Goal: Task Accomplishment & Management: Use online tool/utility

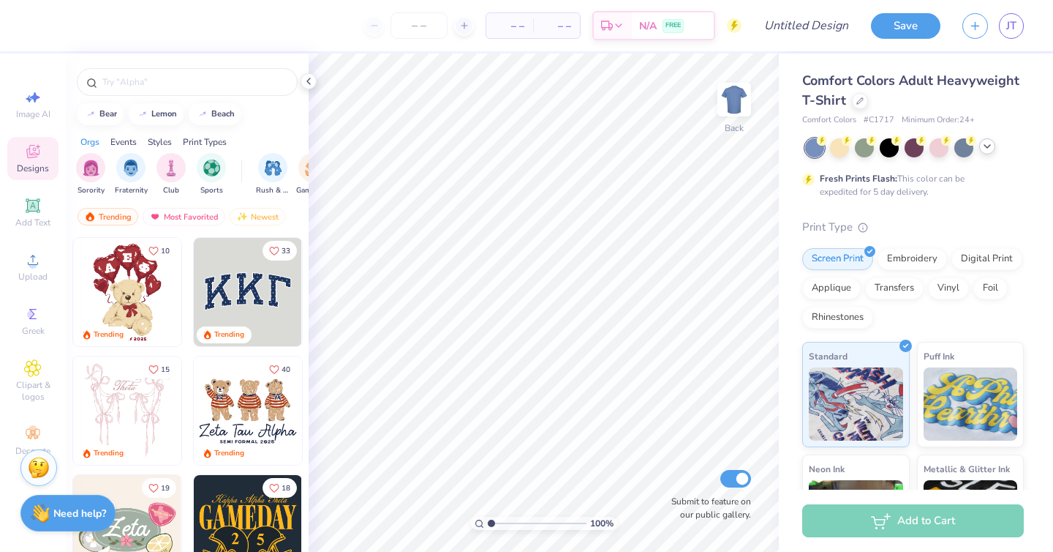
click at [988, 146] on icon at bounding box center [988, 146] width 12 height 12
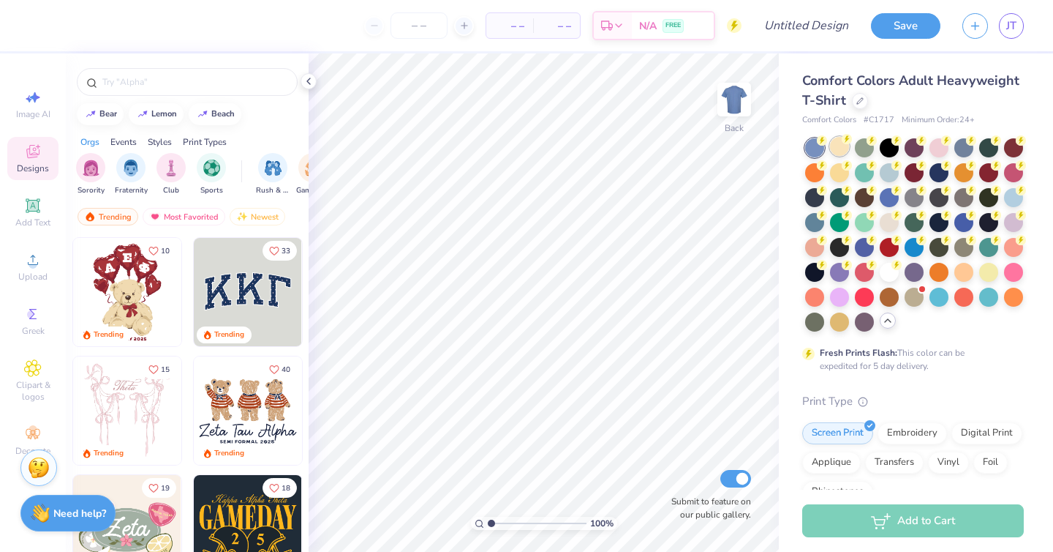
click at [844, 146] on div at bounding box center [839, 146] width 19 height 19
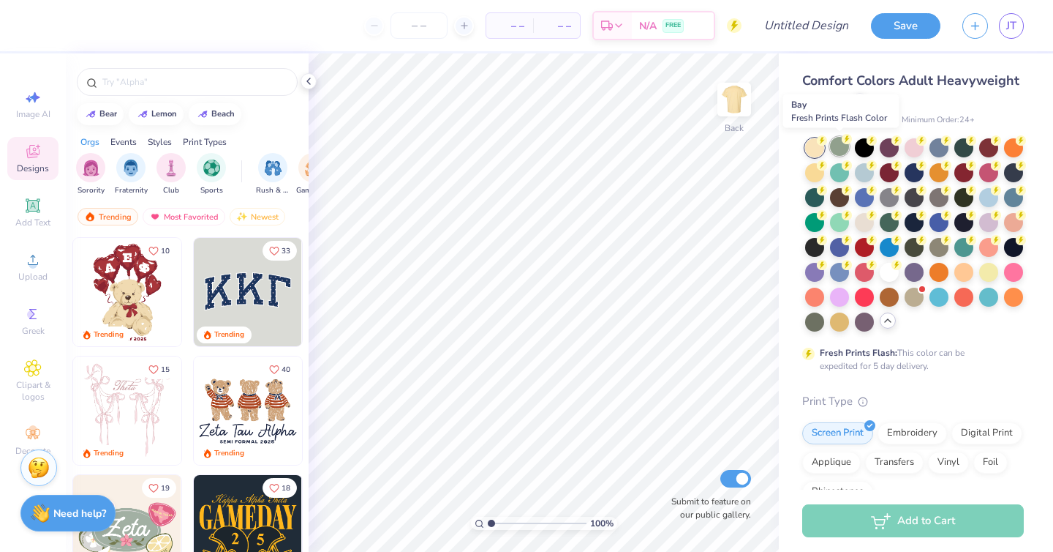
click at [840, 148] on div at bounding box center [839, 146] width 19 height 19
click at [866, 151] on div at bounding box center [864, 146] width 19 height 19
click at [890, 149] on div at bounding box center [889, 146] width 19 height 19
click at [915, 147] on div at bounding box center [914, 146] width 19 height 19
click at [940, 149] on div at bounding box center [939, 146] width 19 height 19
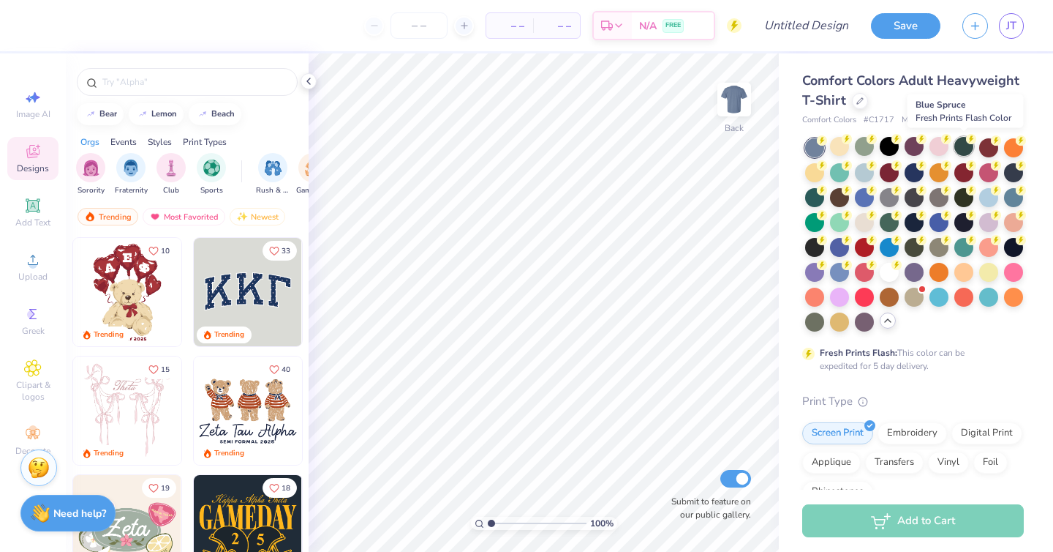
click at [967, 151] on div at bounding box center [964, 146] width 19 height 19
click at [988, 151] on div at bounding box center [989, 146] width 19 height 19
click at [1023, 147] on div at bounding box center [1013, 146] width 19 height 19
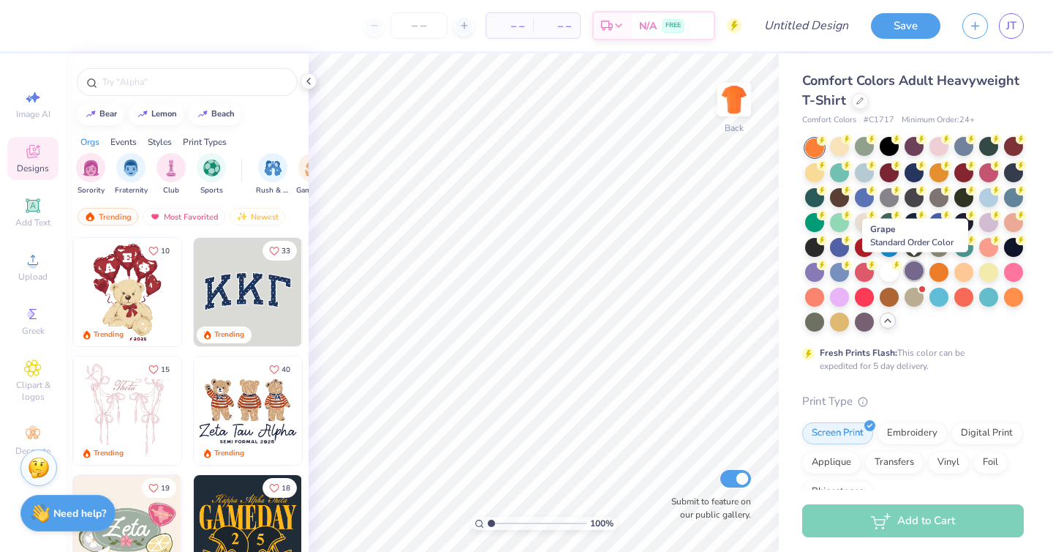
click at [915, 266] on div at bounding box center [914, 270] width 19 height 19
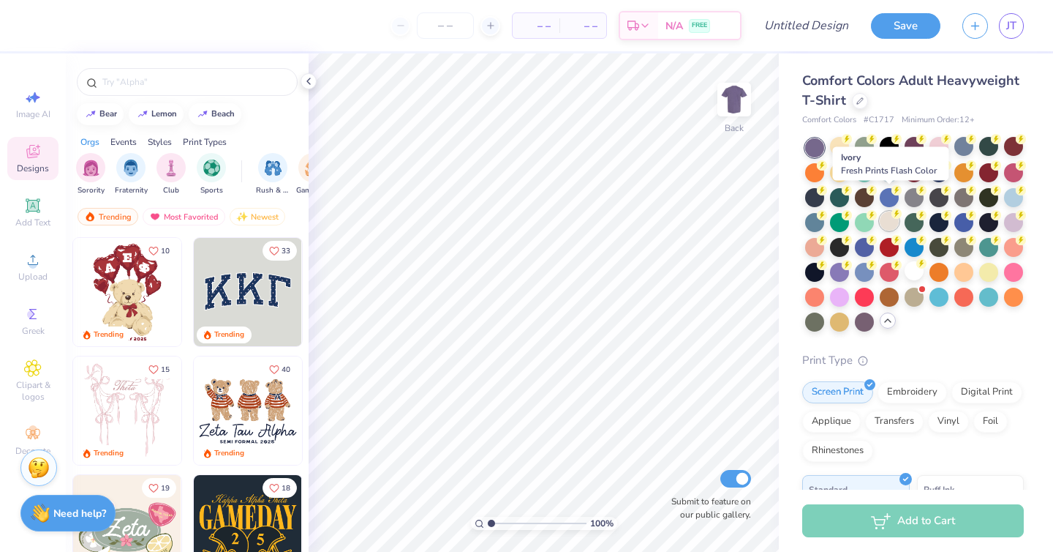
scroll to position [316, 0]
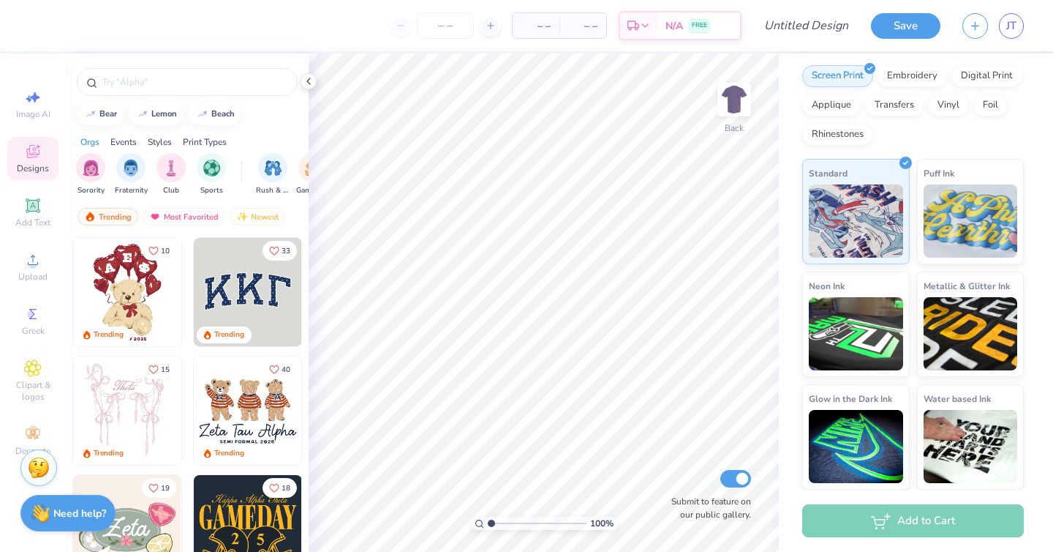
click at [538, 28] on span "– –" at bounding box center [536, 25] width 29 height 15
click at [435, 22] on input "number" at bounding box center [445, 25] width 57 height 26
click at [489, 29] on icon at bounding box center [491, 25] width 10 height 10
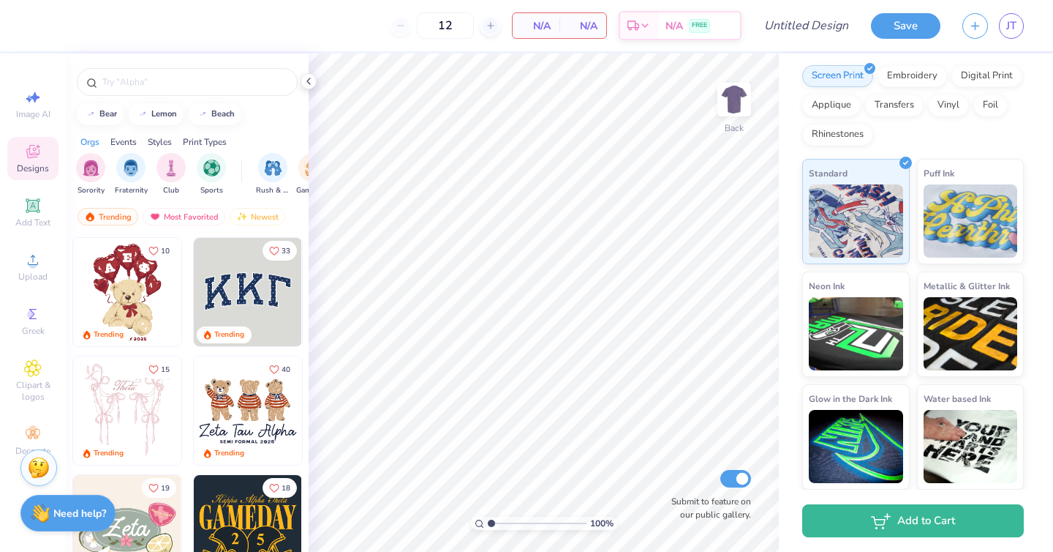
click at [402, 23] on div "12" at bounding box center [446, 25] width 110 height 26
click at [544, 23] on span "N/A" at bounding box center [536, 25] width 29 height 15
click at [451, 27] on input "12" at bounding box center [445, 25] width 57 height 26
type input "1"
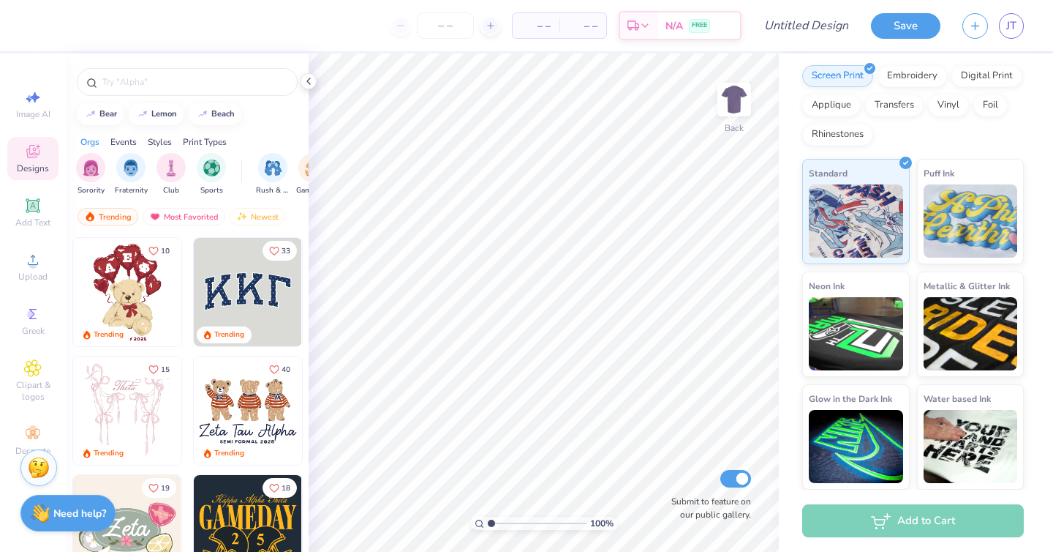
click at [369, 37] on div "– – Per Item – – Total Est. Delivery N/A FREE" at bounding box center [391, 25] width 702 height 51
click at [800, 28] on input "Design Title" at bounding box center [825, 25] width 72 height 29
type input "D"
type input "2"
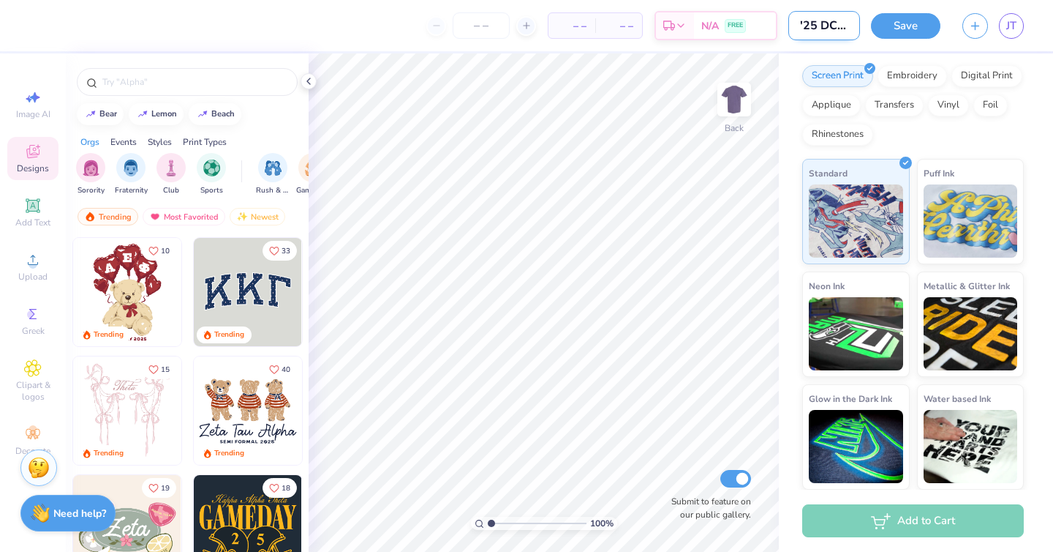
scroll to position [0, 9]
type input "'25 DCG A"
click at [816, 25] on input "'25 DCG A" at bounding box center [825, 25] width 72 height 29
click at [848, 26] on input "'25 DCG A" at bounding box center [825, 25] width 72 height 29
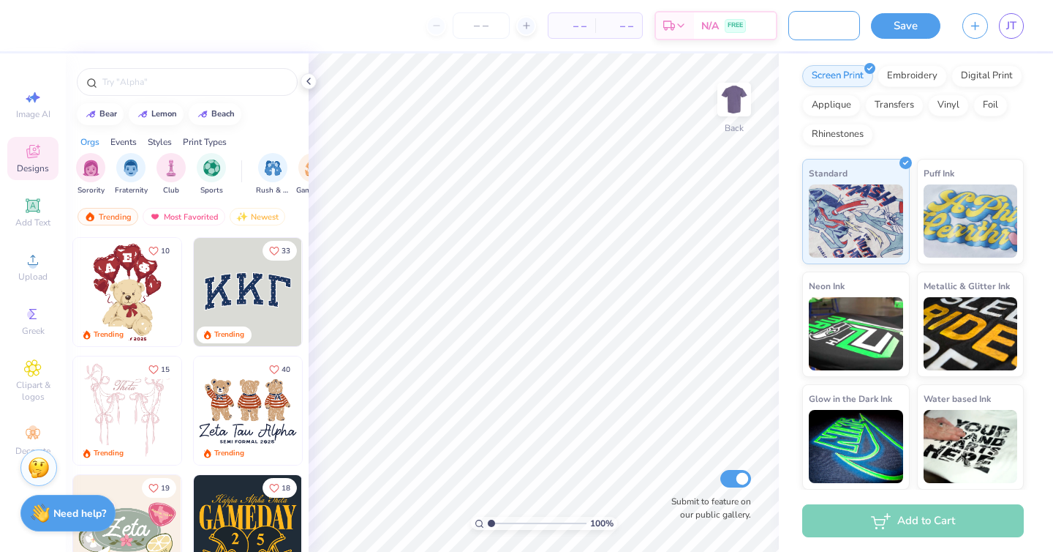
scroll to position [0, 98]
type input "'25 DCG ANNUAL DESIGNA"
click at [338, 50] on div "– – Per Item – – Total Est. Delivery N/A FREE" at bounding box center [408, 25] width 737 height 51
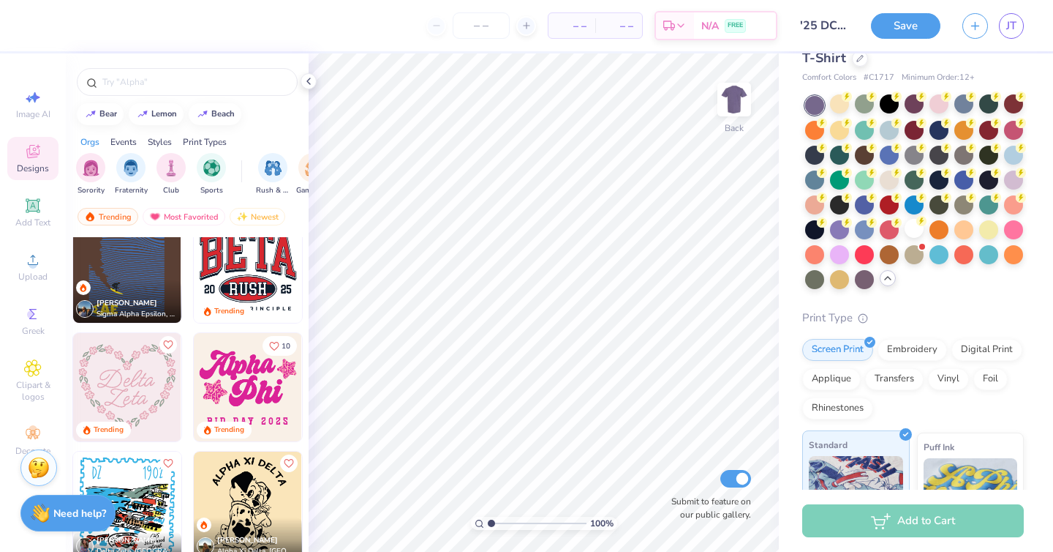
scroll to position [0, 0]
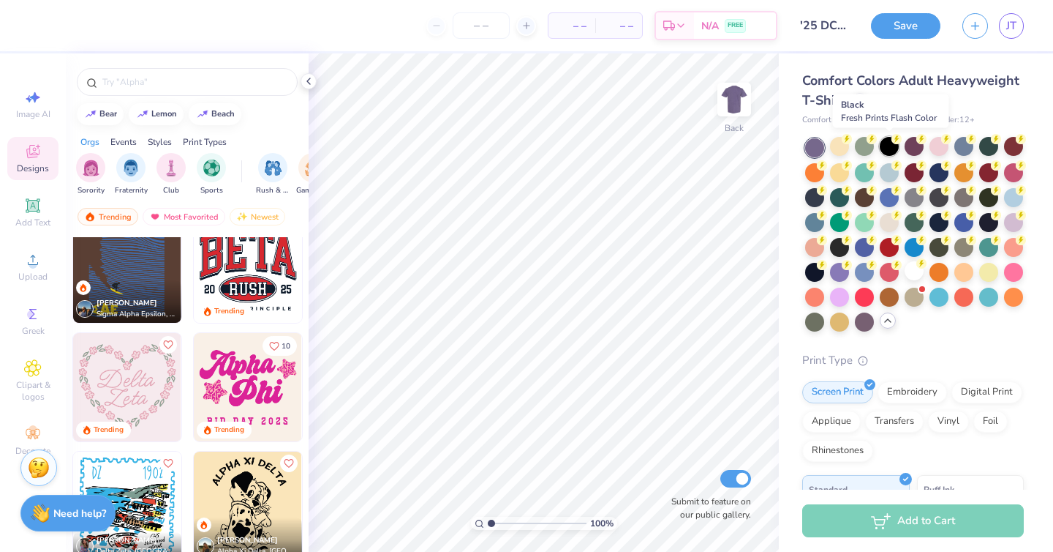
click at [890, 148] on div at bounding box center [889, 146] width 19 height 19
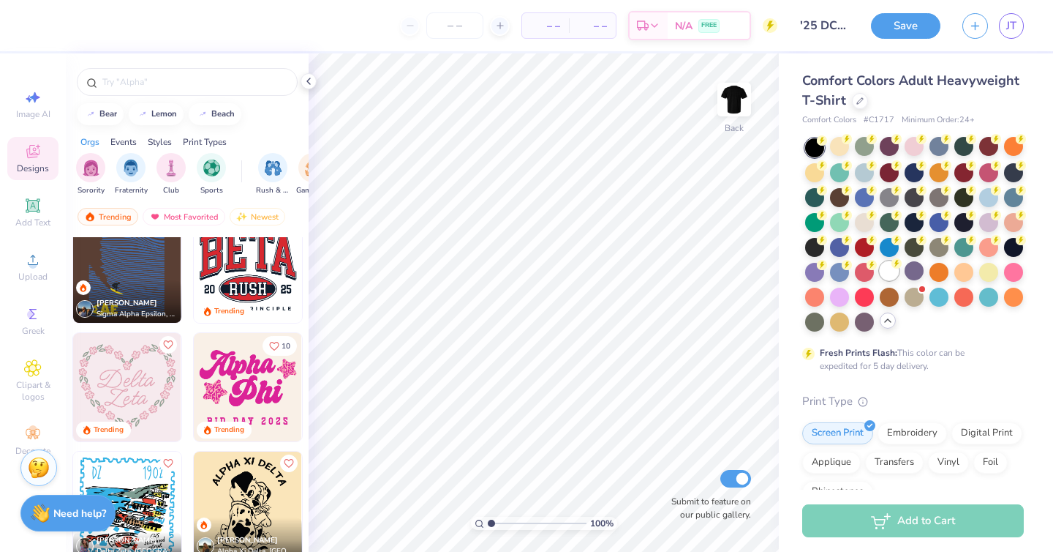
click at [827, 146] on circle at bounding box center [822, 140] width 10 height 10
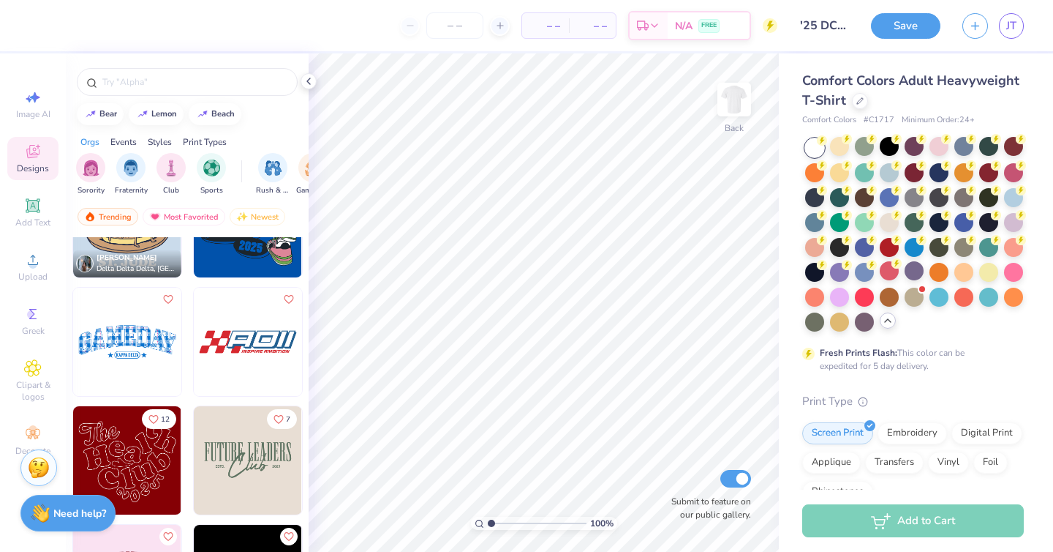
scroll to position [17071, 0]
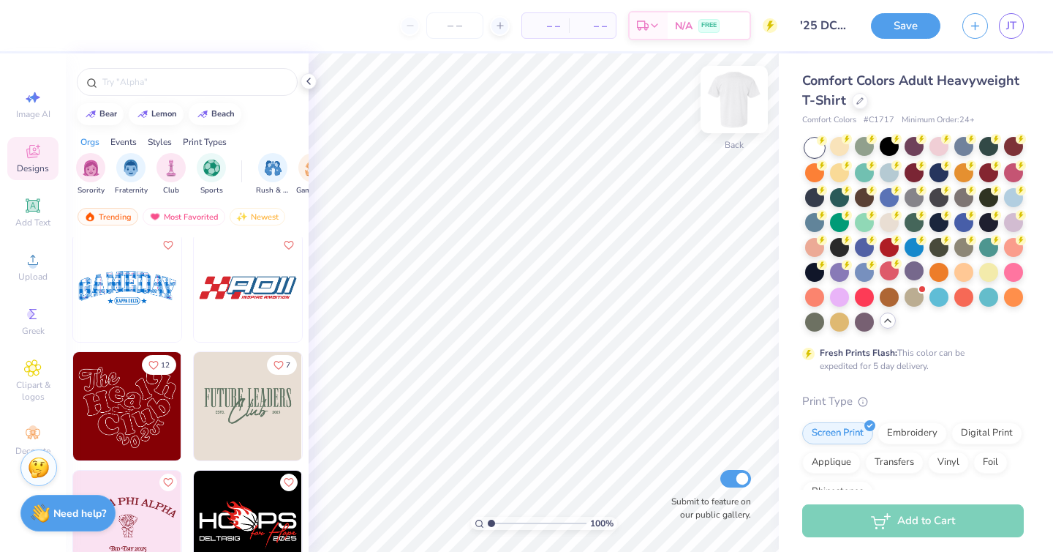
click at [740, 92] on img at bounding box center [734, 99] width 59 height 59
click at [252, 413] on img at bounding box center [248, 406] width 108 height 108
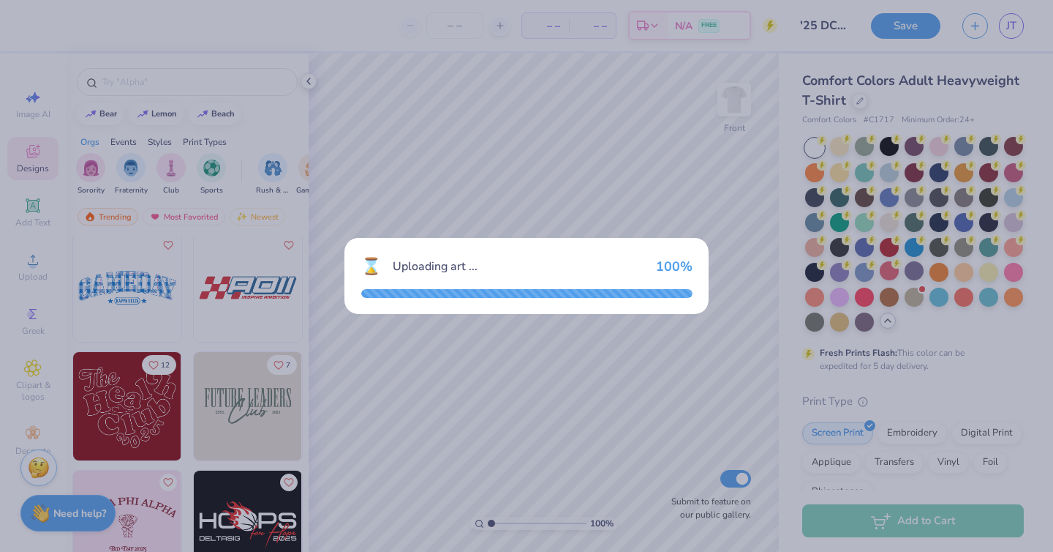
click at [628, 58] on div "⌛ Uploading art ... 100 %" at bounding box center [526, 276] width 1053 height 552
click at [454, 115] on div "⌛ Uploading art ... 100 %" at bounding box center [526, 276] width 1053 height 552
click at [886, 57] on div "⌛ Uploading art ... 100 %" at bounding box center [526, 276] width 1053 height 552
click at [903, 19] on div "⌛ Uploading art ... 100 %" at bounding box center [526, 276] width 1053 height 552
click at [677, 271] on div "100 %" at bounding box center [674, 266] width 37 height 16
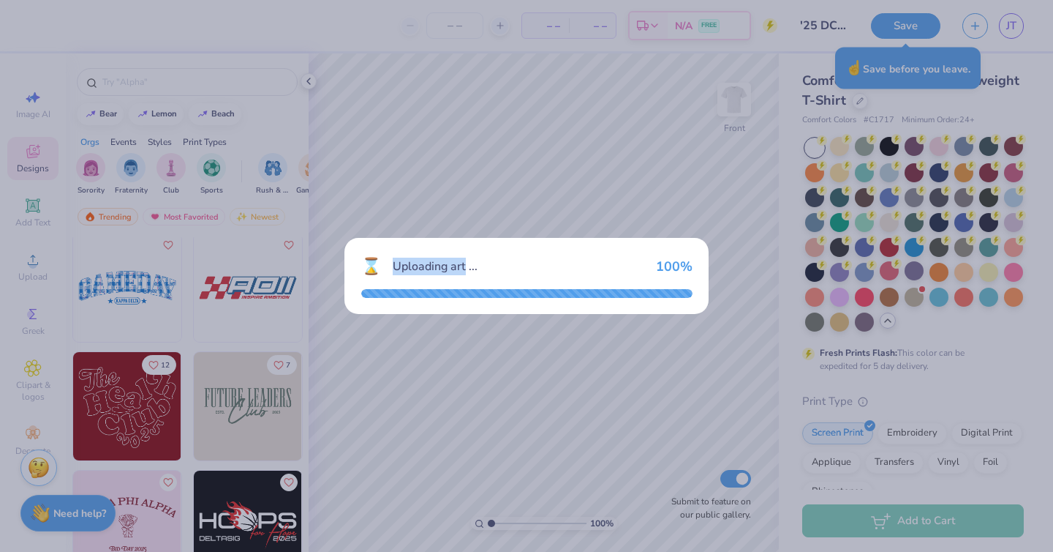
drag, startPoint x: 462, startPoint y: 230, endPoint x: 462, endPoint y: 260, distance: 30.7
click at [462, 260] on div "⌛ Uploading art ... 100 %" at bounding box center [526, 276] width 1053 height 552
click at [464, 255] on div "⌛ Uploading art ... 100 %" at bounding box center [526, 267] width 331 height 24
drag, startPoint x: 461, startPoint y: 181, endPoint x: 604, endPoint y: 84, distance: 172.3
click at [604, 84] on div "⌛ Uploading art ... 100 %" at bounding box center [526, 276] width 1053 height 552
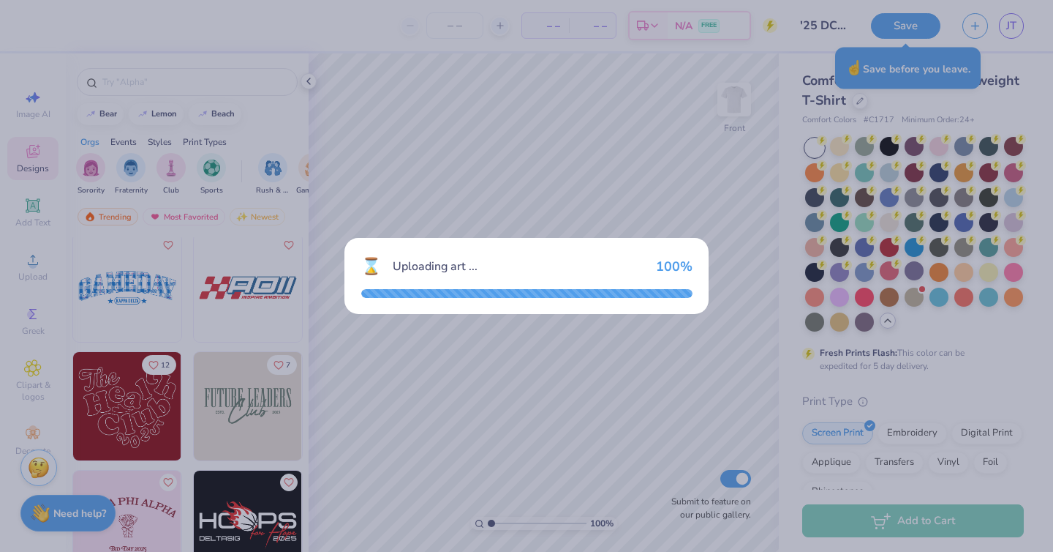
click at [604, 84] on div "⌛ Uploading art ... 100 %" at bounding box center [526, 276] width 1053 height 552
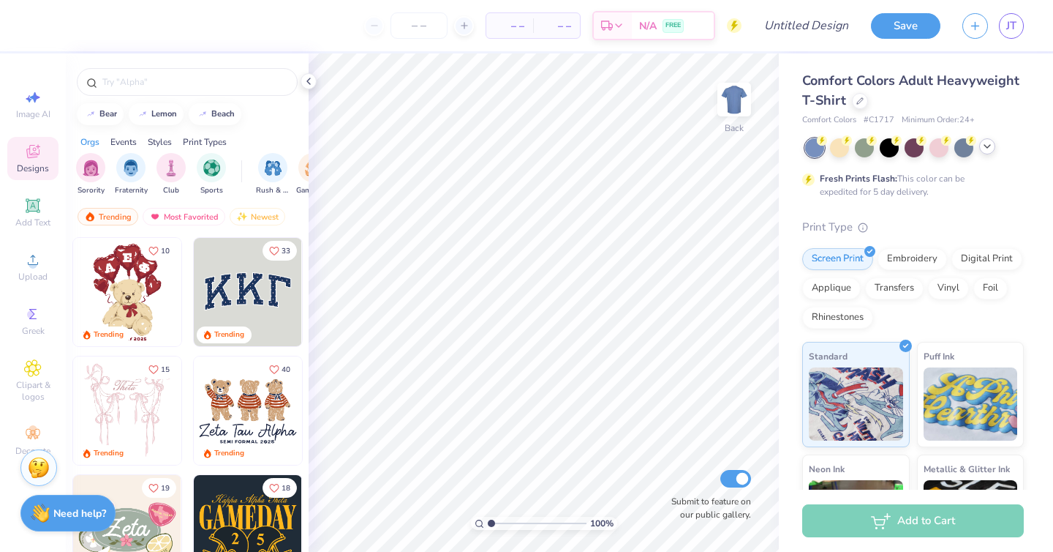
click at [988, 145] on icon at bounding box center [988, 146] width 12 height 12
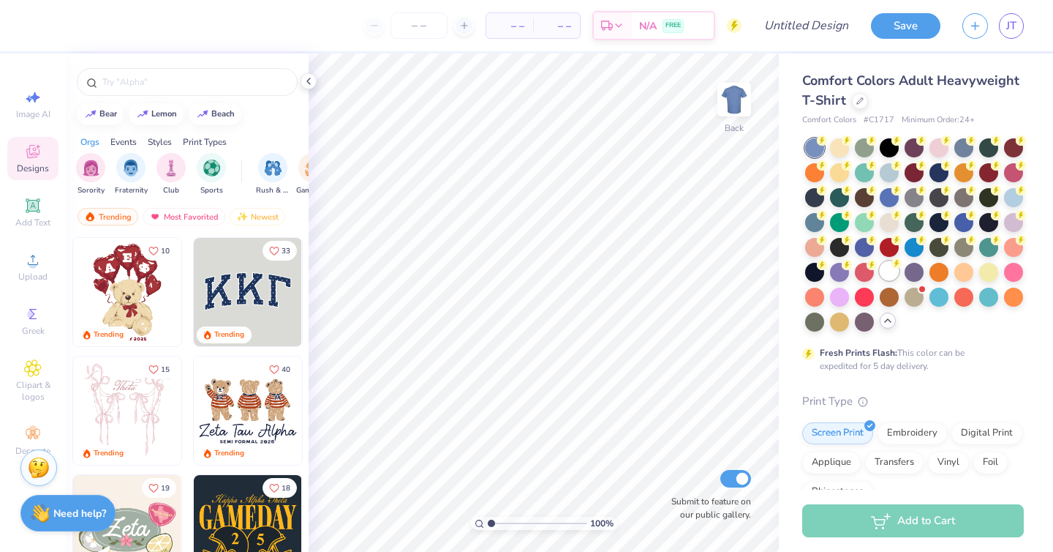
click at [884, 279] on div at bounding box center [889, 270] width 19 height 19
click at [807, 34] on input "Design Title" at bounding box center [825, 25] width 72 height 29
type input "'25 DCG ANNUAL TSHIRTS"
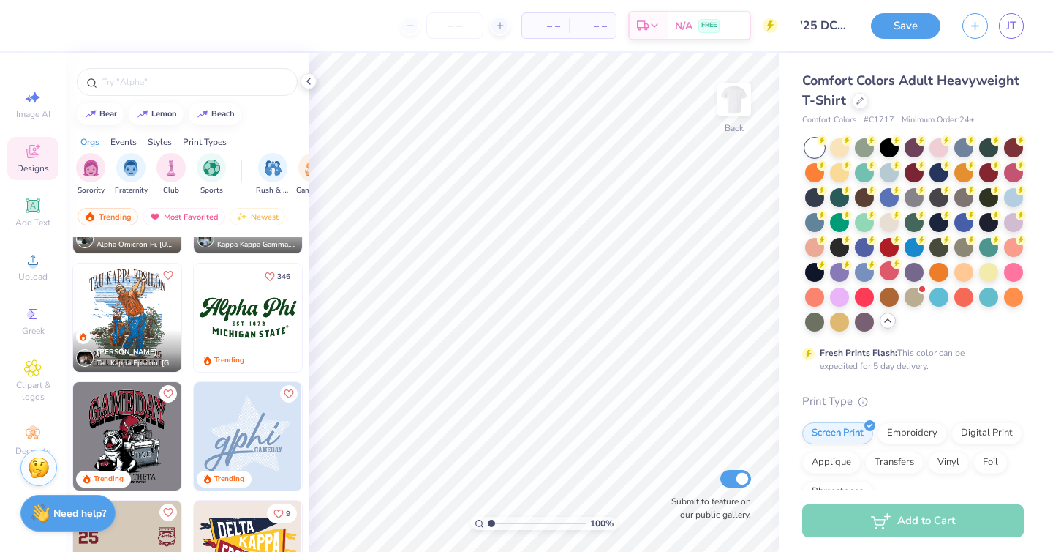
scroll to position [1514, 0]
click at [740, 91] on img at bounding box center [734, 99] width 59 height 59
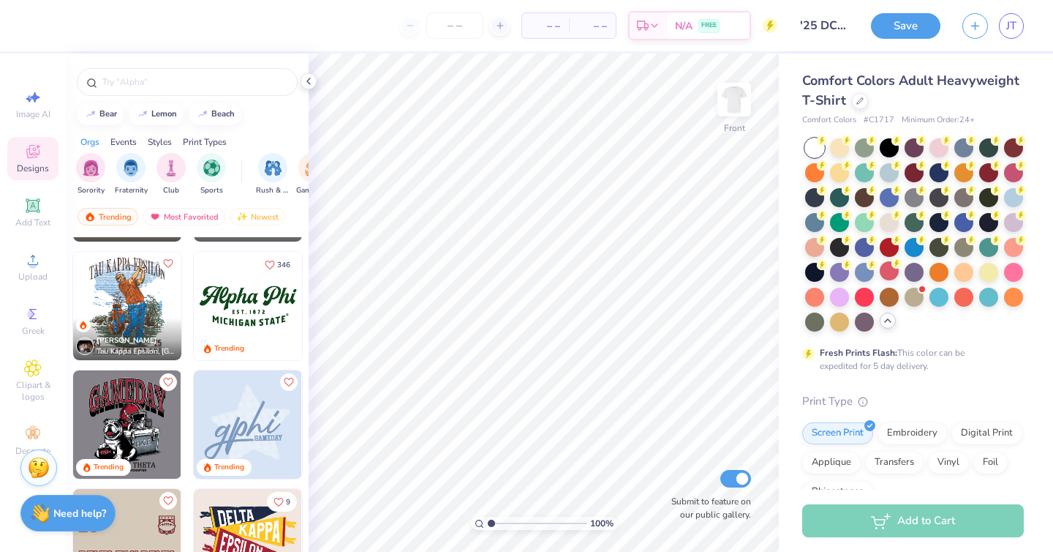
scroll to position [1517, 0]
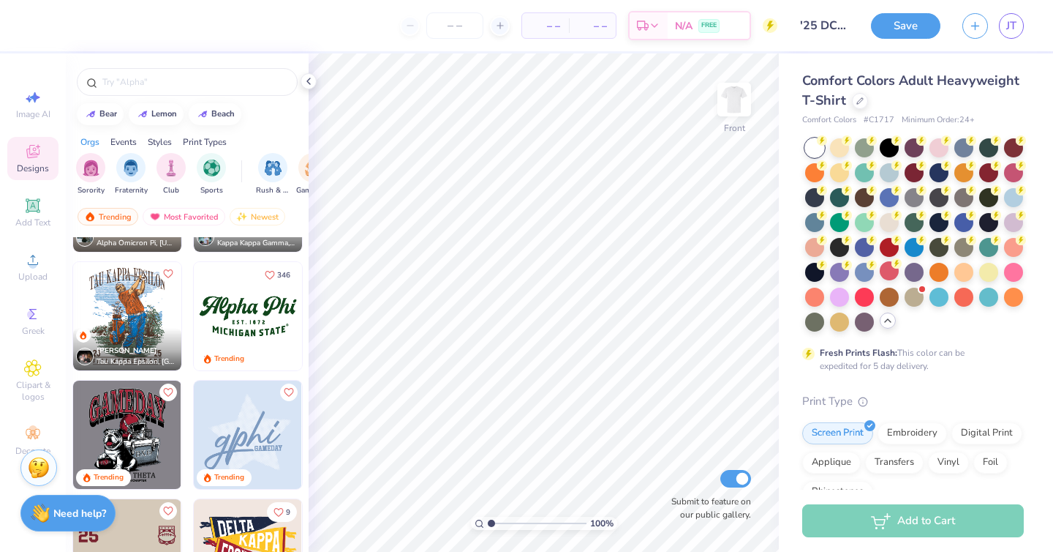
click at [258, 324] on img at bounding box center [248, 316] width 108 height 108
type input "6.42"
type input "11.65"
type input "4.96"
type input "4.51"
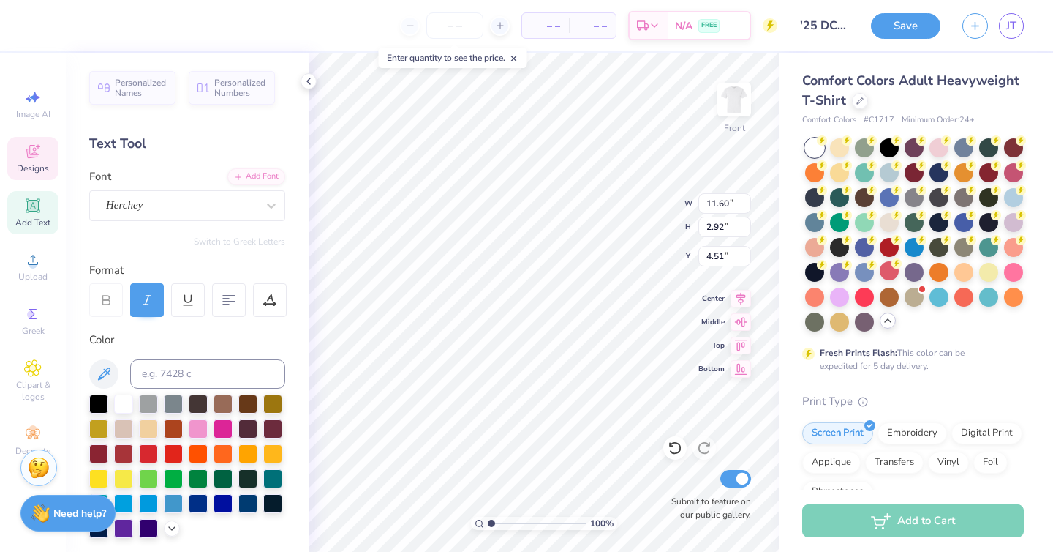
type input "5.00"
type input "7.44"
type input "11.60"
type input "2.92"
type input "4.52"
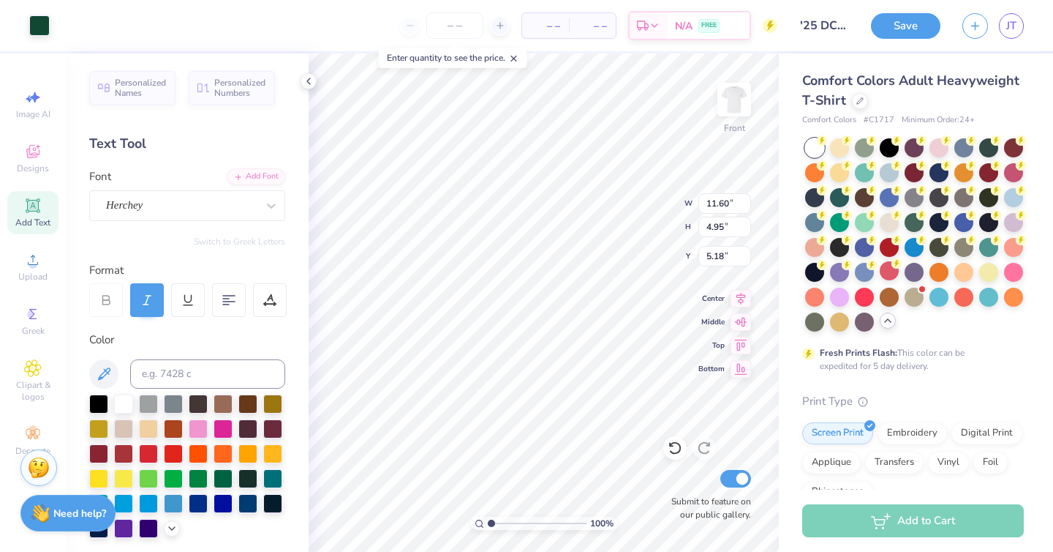
type input "5.18"
click at [162, 220] on div "Personalized Names Personalized Numbers Text Tool Add Font Font Herchey Switch …" at bounding box center [187, 302] width 243 height 498
click at [182, 205] on div "Herchey" at bounding box center [182, 205] width 154 height 23
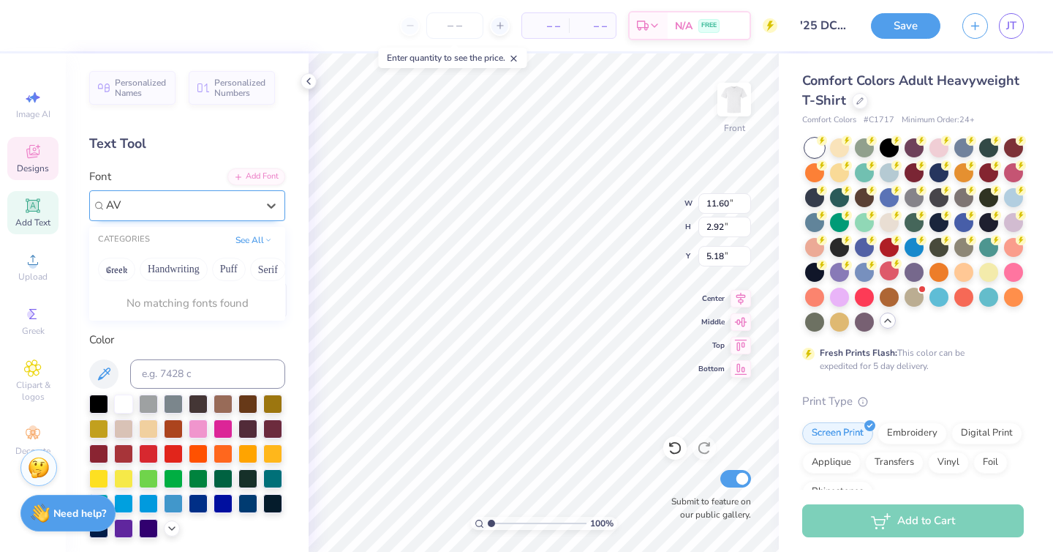
type input "A"
type input "a"
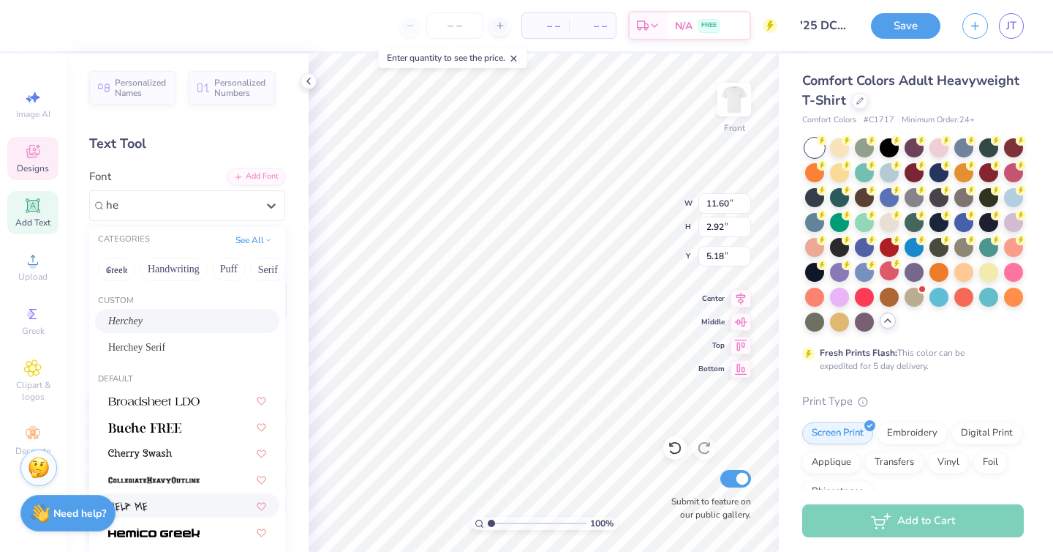
type input "h"
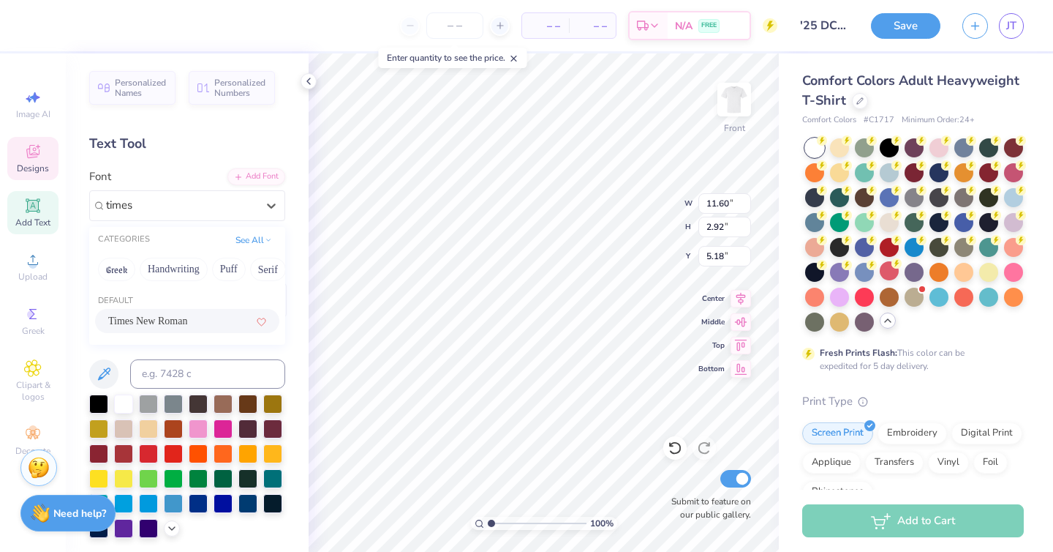
type input "times"
type input "helv"
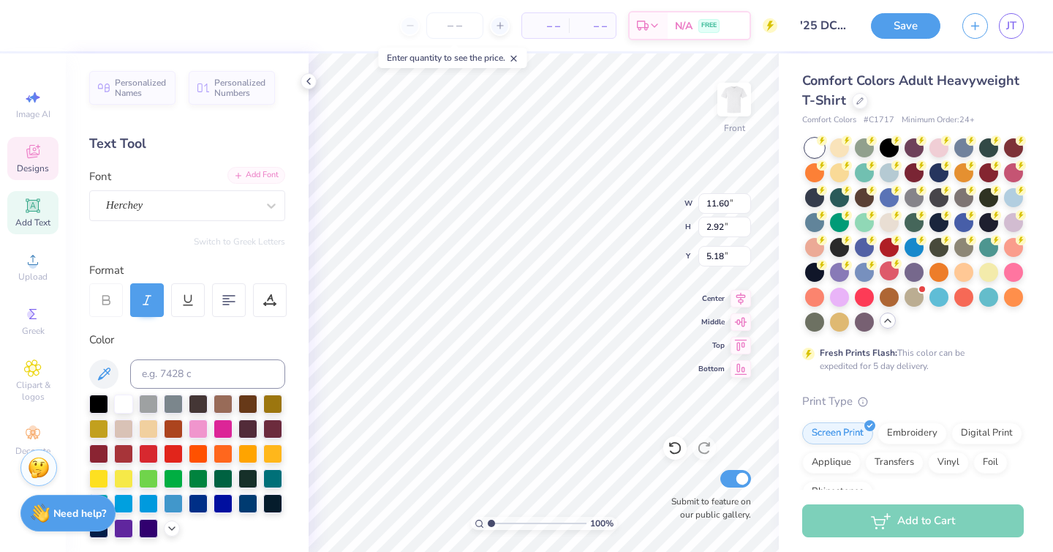
click at [249, 176] on div "Add Font" at bounding box center [257, 175] width 58 height 17
type textarea "A"
type textarea "[GEOGRAPHIC_DATA]"
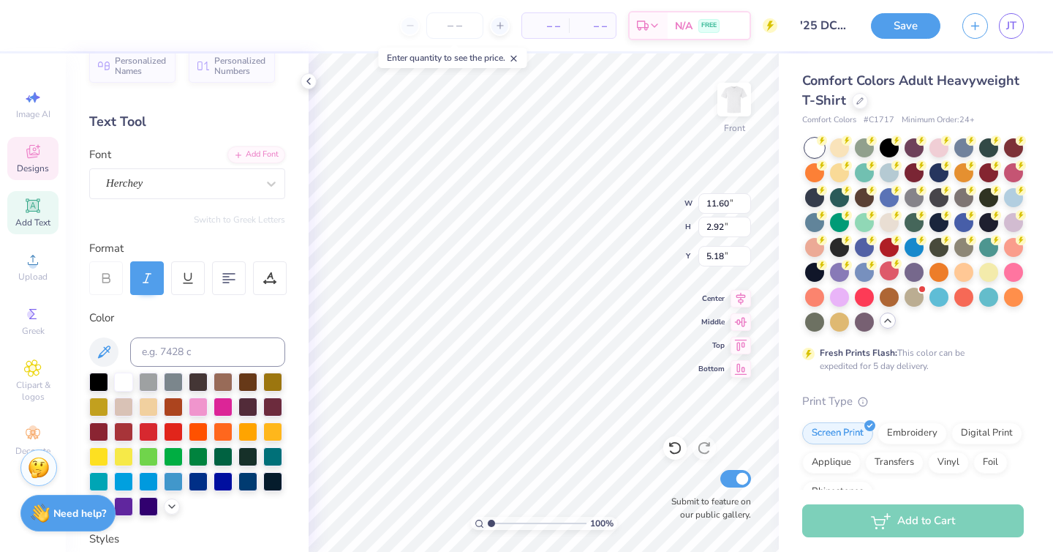
scroll to position [0, 0]
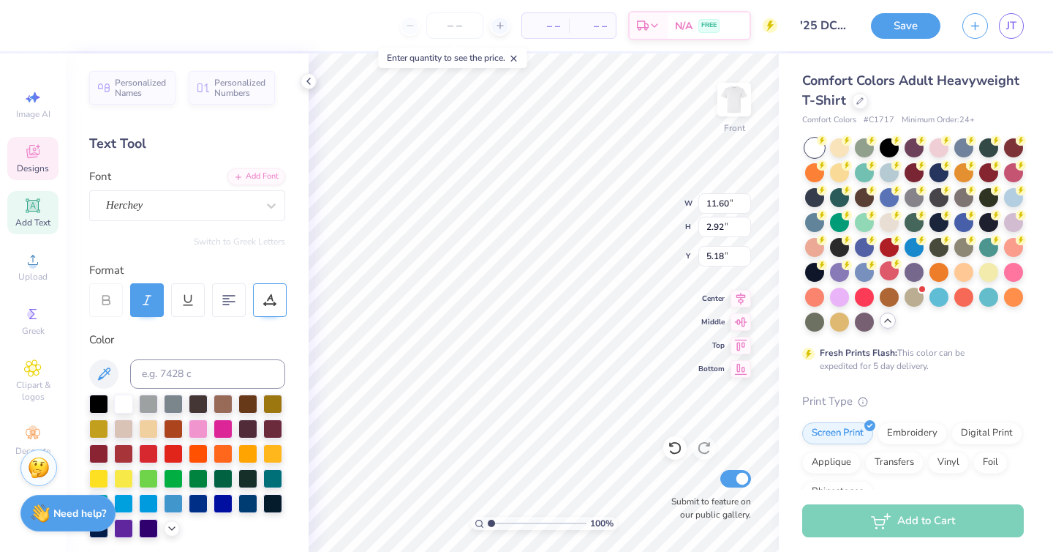
click at [277, 304] on div at bounding box center [270, 300] width 34 height 34
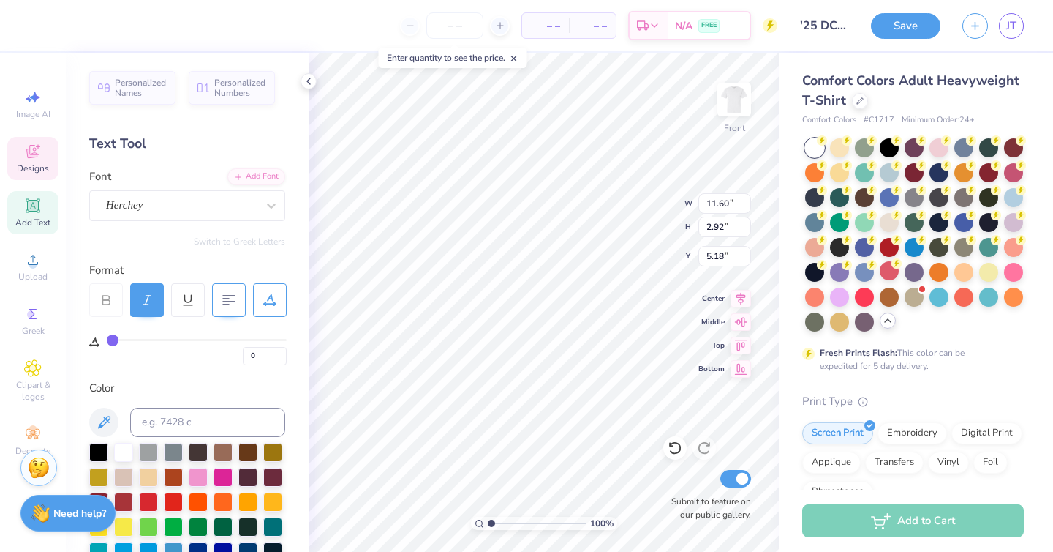
click at [224, 296] on 376 at bounding box center [229, 296] width 12 height 0
type input "1"
type input "2"
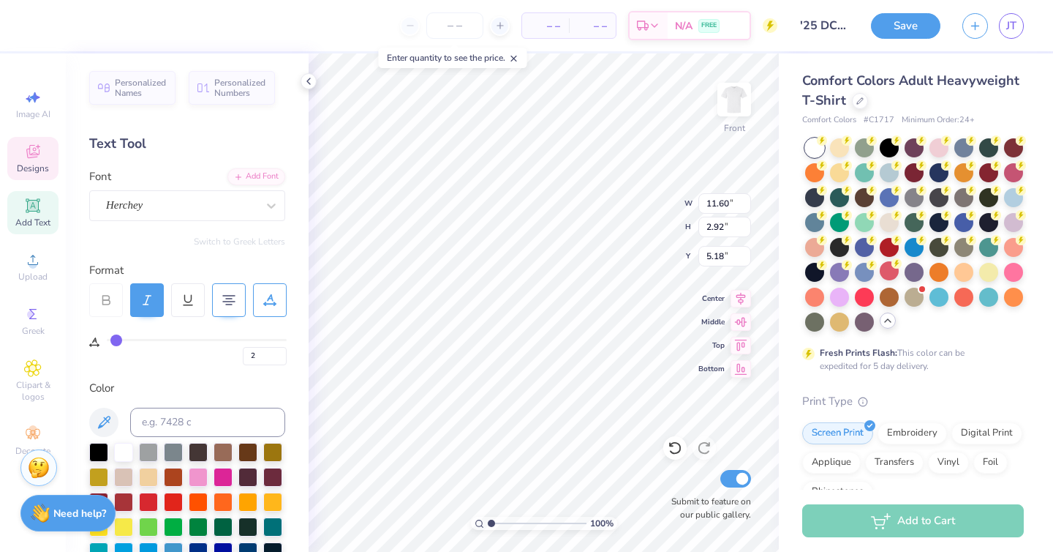
type input "3"
type input "5"
type input "8"
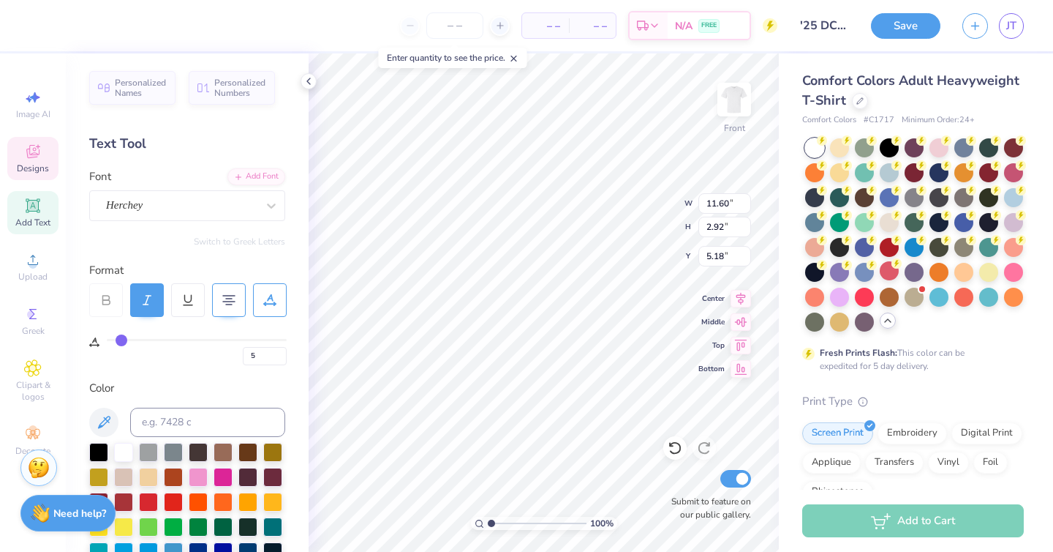
type input "8"
type input "11"
type input "14"
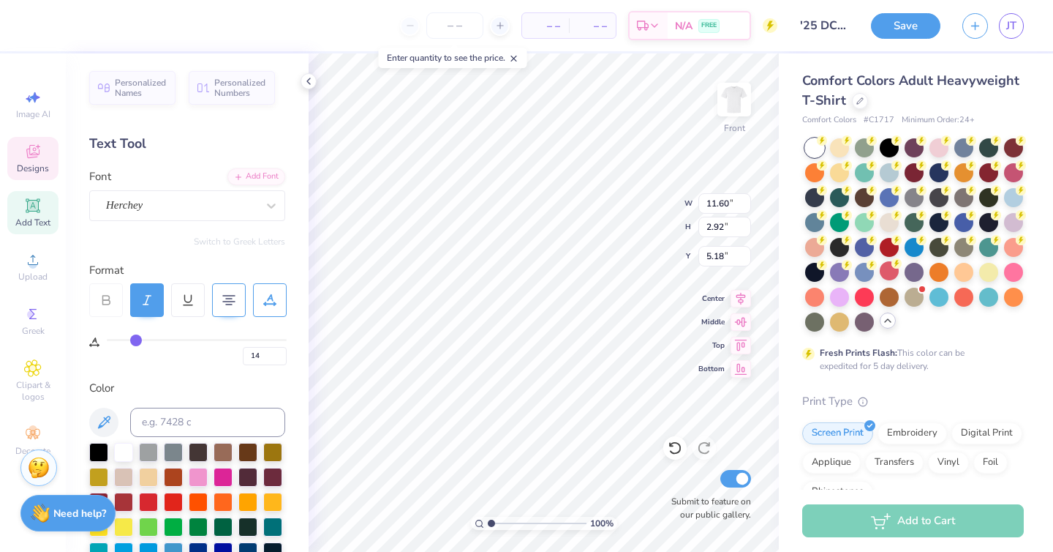
type input "15"
type input "16"
type input "17"
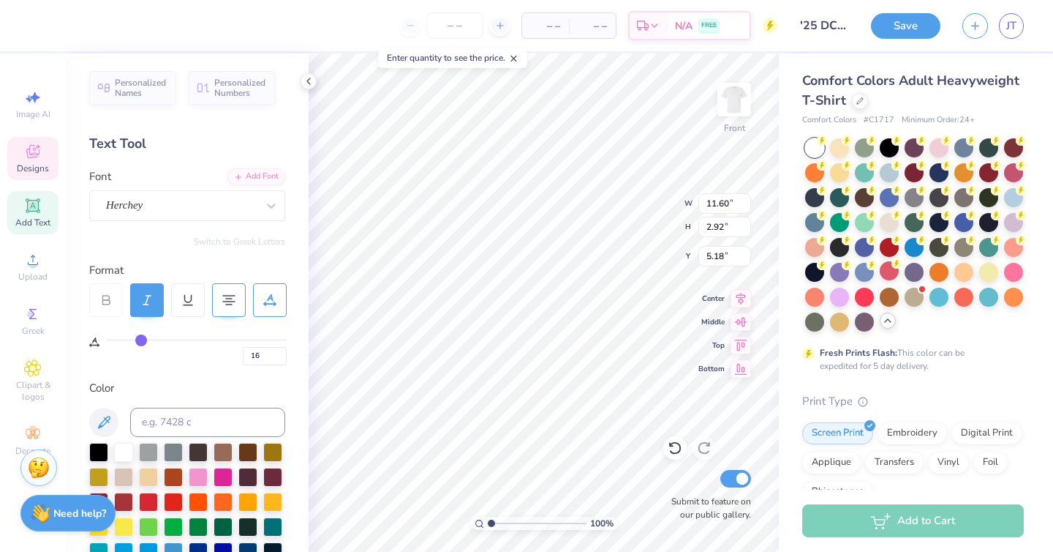
type input "17"
type input "19"
type input "20"
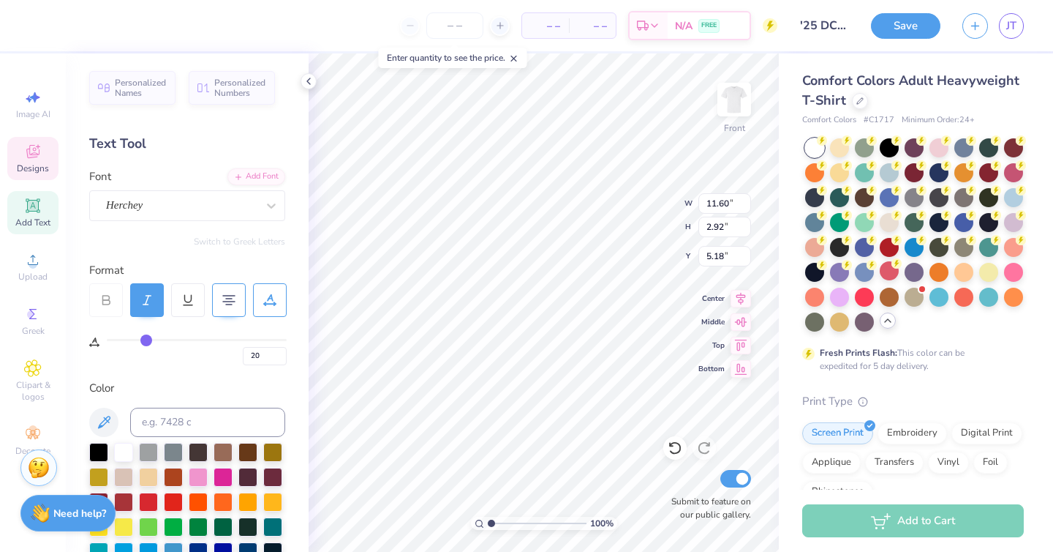
type input "19"
type input "14"
type input "0"
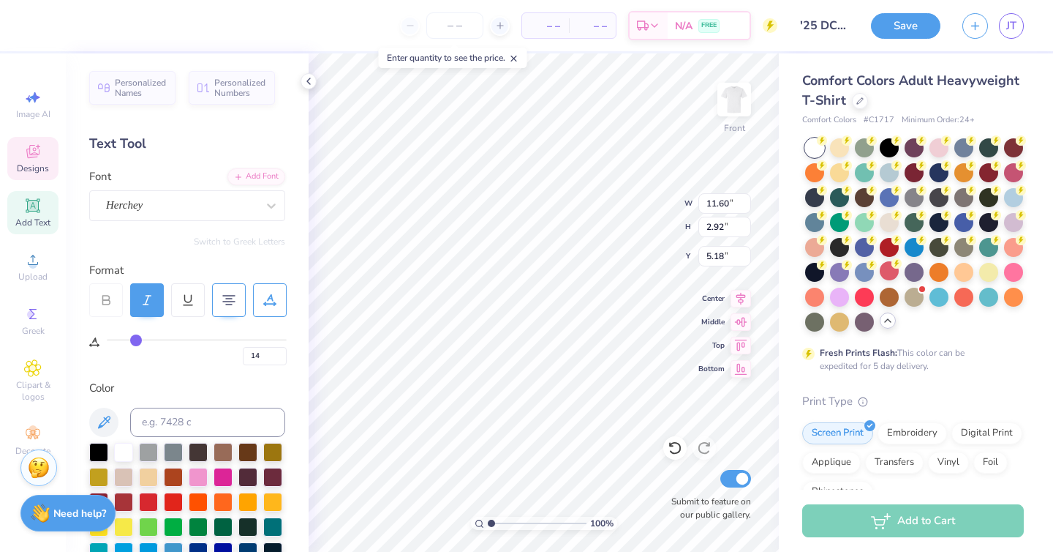
type input "0"
drag, startPoint x: 113, startPoint y: 341, endPoint x: 31, endPoint y: 349, distance: 82.3
click at [107, 341] on input "range" at bounding box center [197, 340] width 180 height 2
type input "13.79"
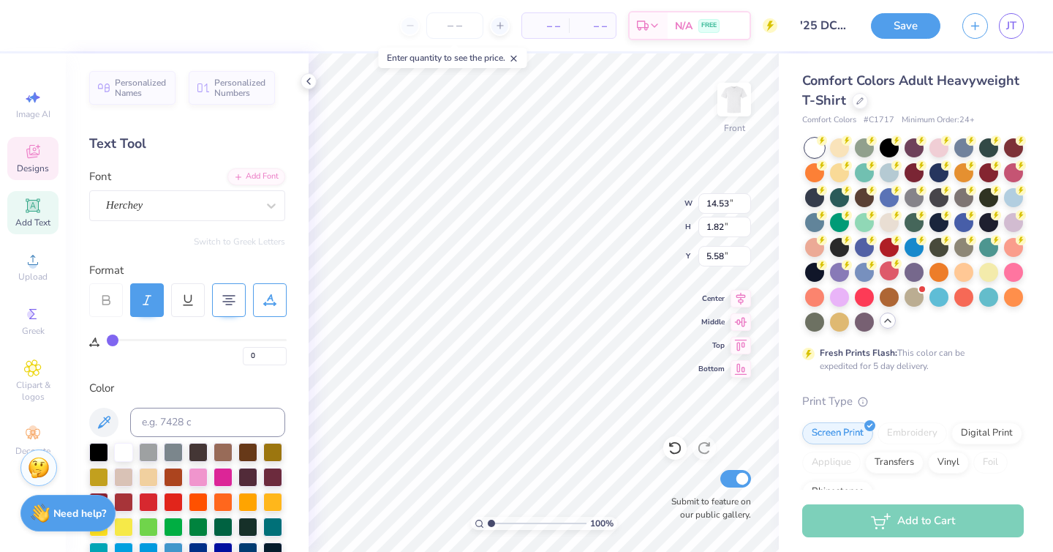
type input "1.73"
type textarea "Dental [GEOGRAPHIC_DATA]"
type input "5.81"
type input "8.89"
type input "1.32"
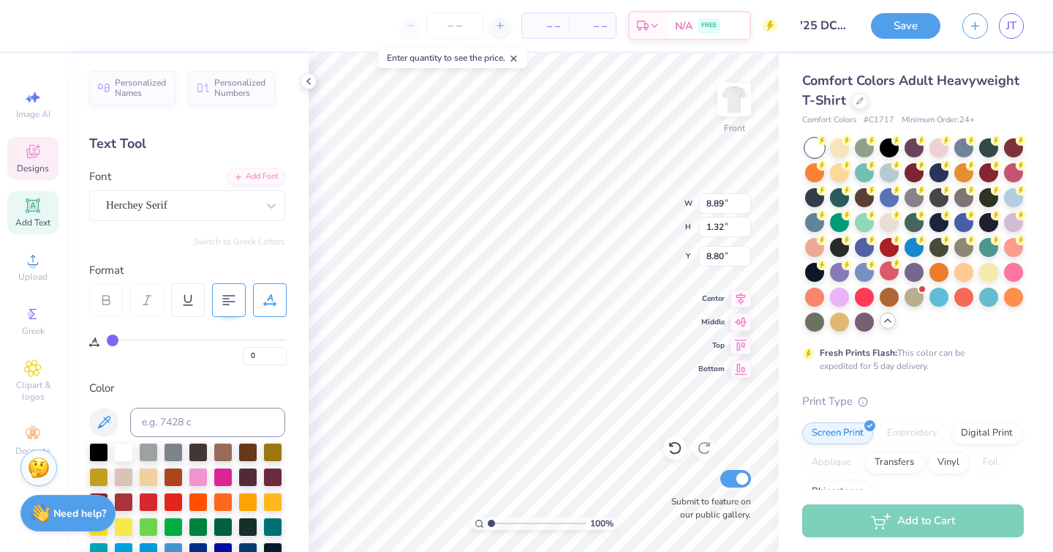
type input "8.74"
type textarea "M"
type textarea "[GEOGRAPHIC_DATA]"
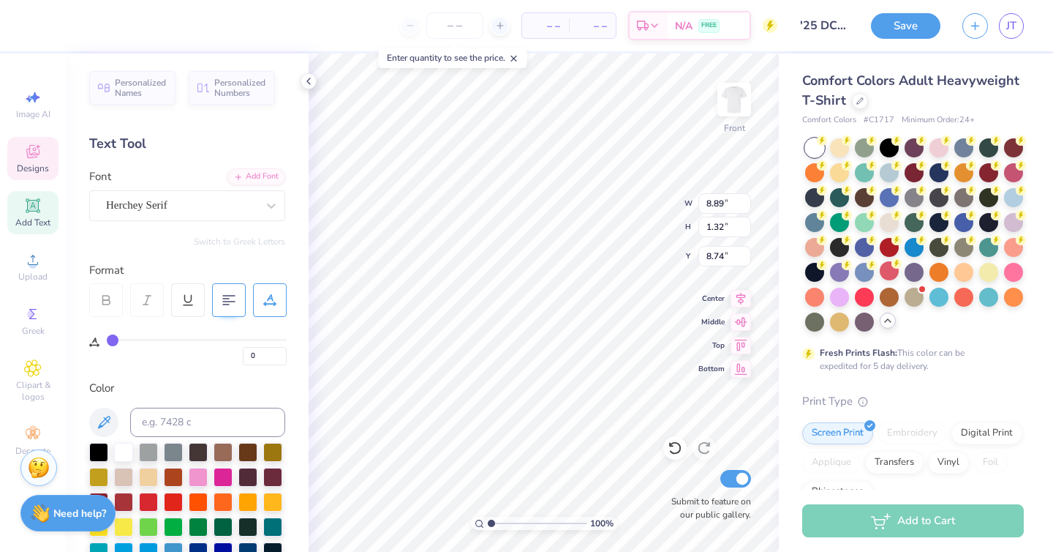
scroll to position [1, 4]
type input "8.89"
type input "3.96"
type input "0.48"
type input "8.10"
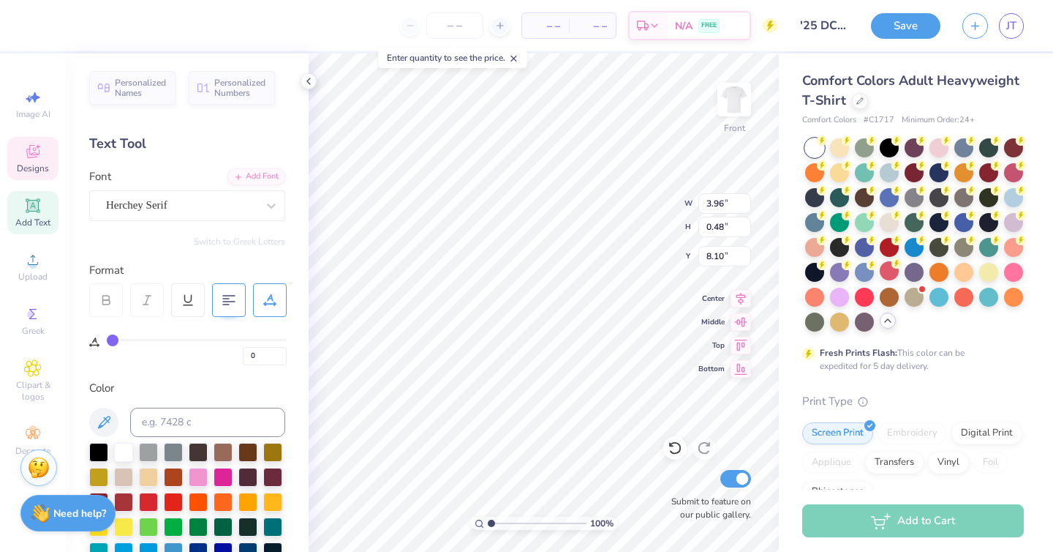
scroll to position [0, 2]
type textarea "E S T . 1 9 6 9"
type input "11.62"
type input "1.44"
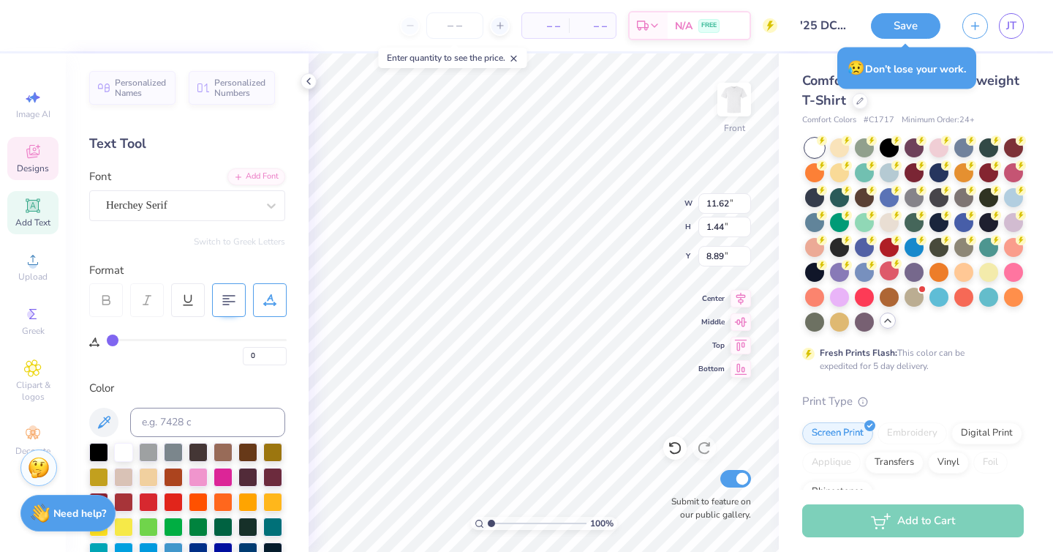
type input "8.89"
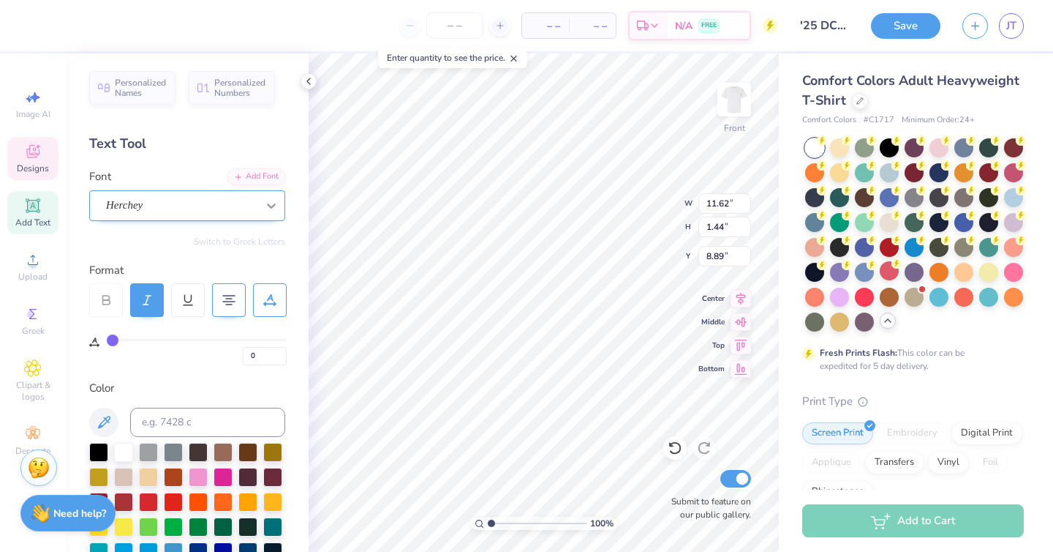
type input "13.07"
type input "1.73"
type input "5.81"
click at [267, 204] on icon at bounding box center [271, 205] width 9 height 5
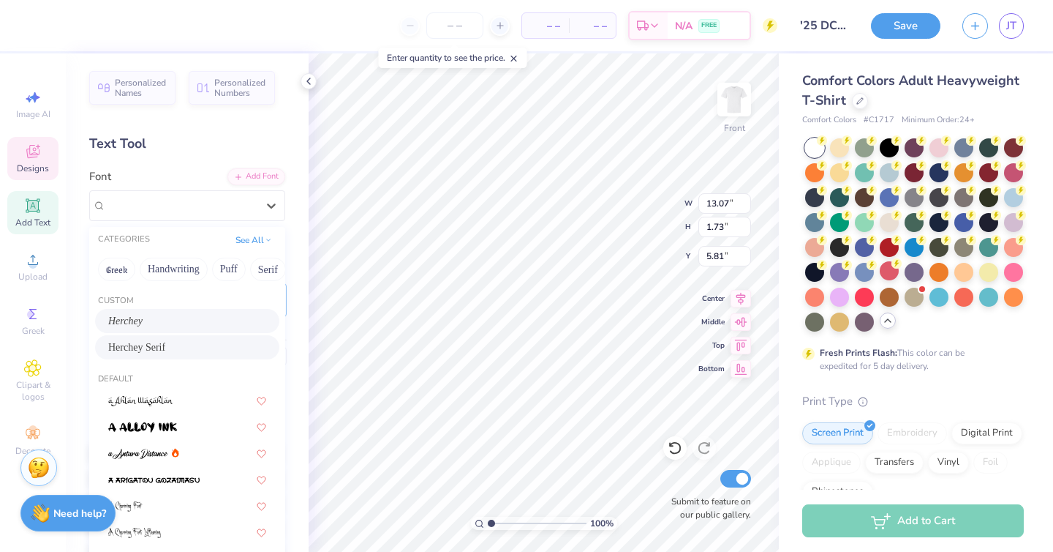
click at [147, 353] on span "Herchey Serif" at bounding box center [136, 346] width 57 height 15
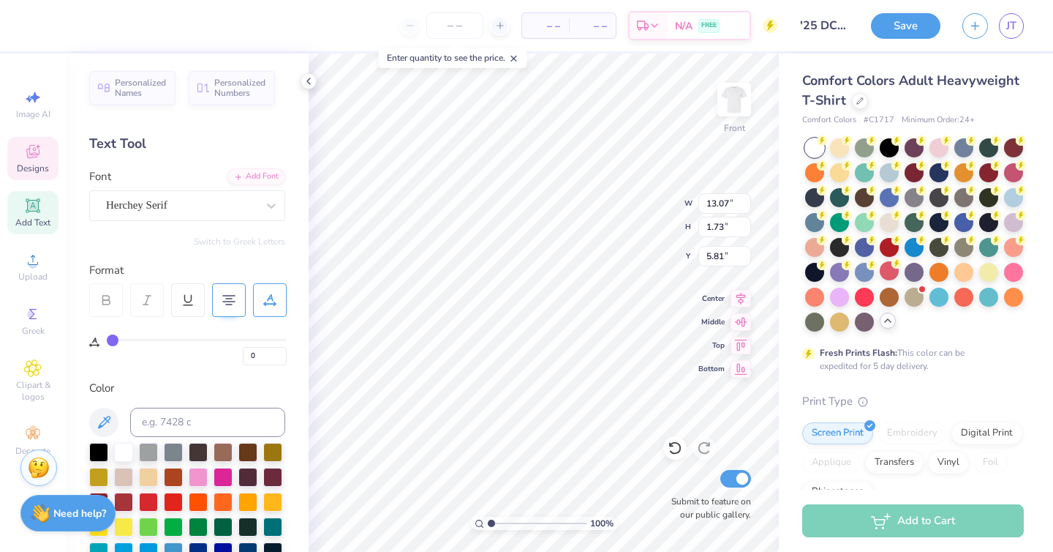
type input "14.53"
type input "0.95"
type input "6.20"
type input "8.12"
type input "0.31"
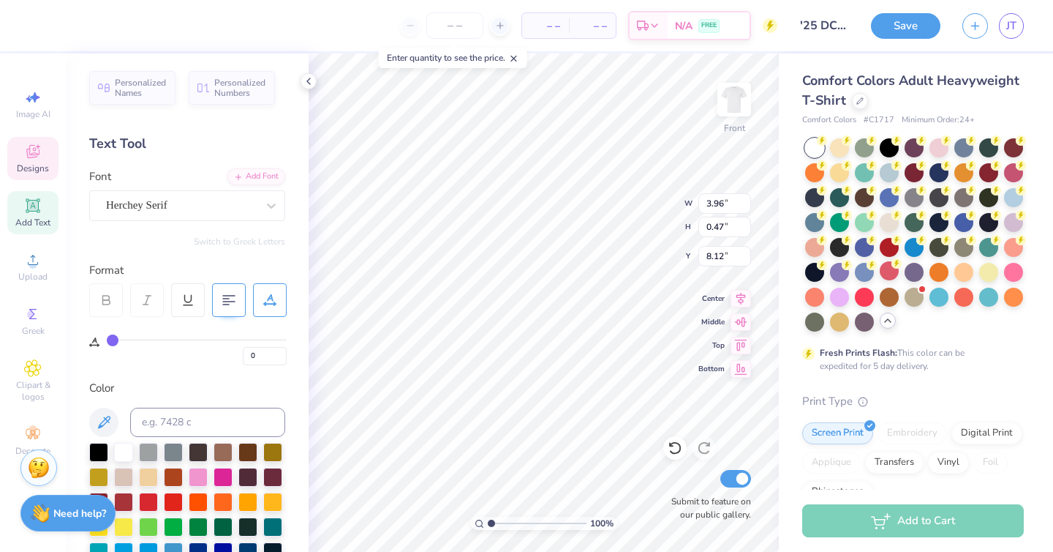
type input "0.31"
type input "8.59"
type input "13.45"
type input "3.82"
type input "13.45"
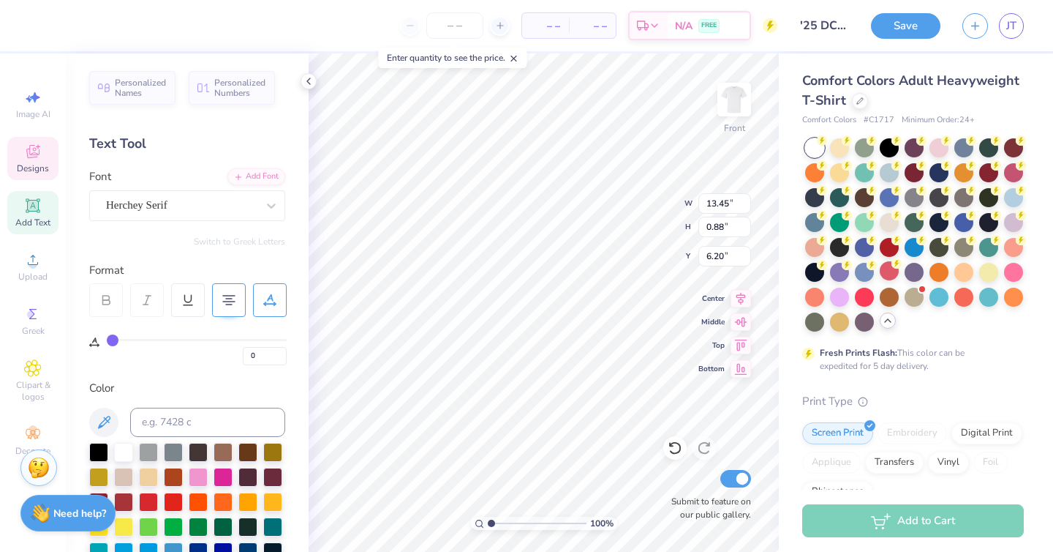
type input "0.88"
type input "6.20"
type textarea "[GEOGRAPHIC_DATA]"
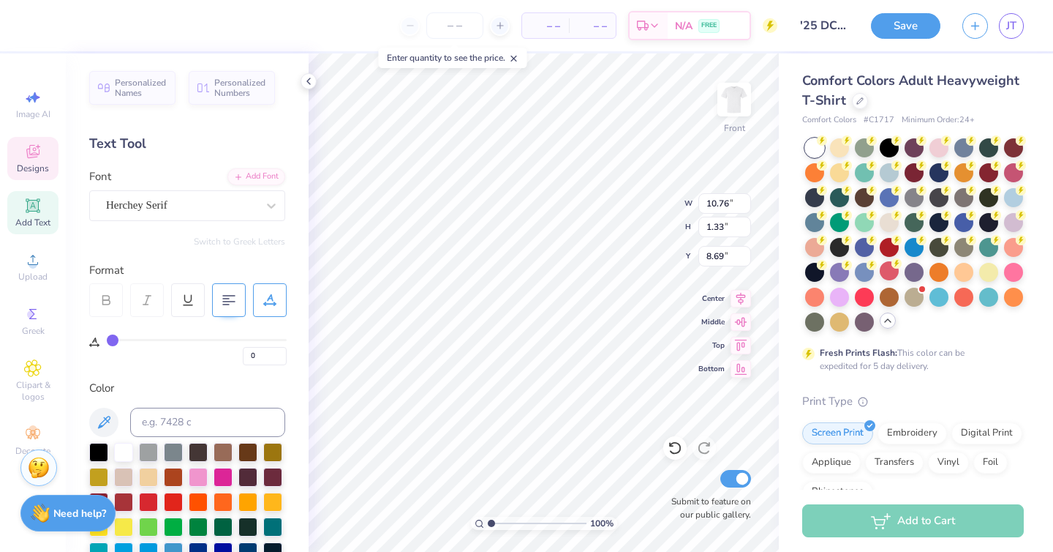
type textarea "OF [US_STATE]"
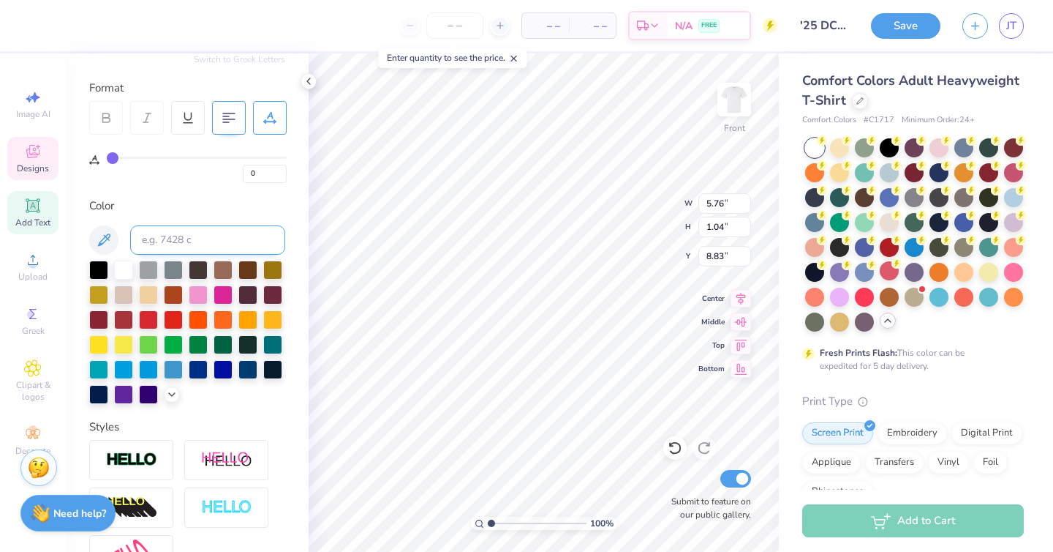
scroll to position [347, 0]
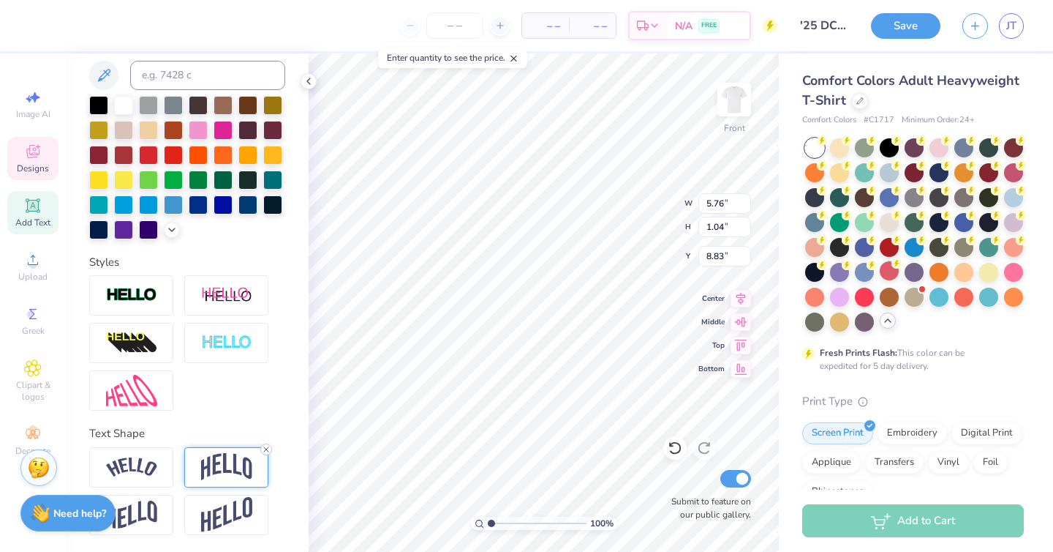
click at [265, 446] on icon at bounding box center [266, 449] width 9 height 9
type input "0.74"
type input "8.97"
type input "9.16"
type input "6.17"
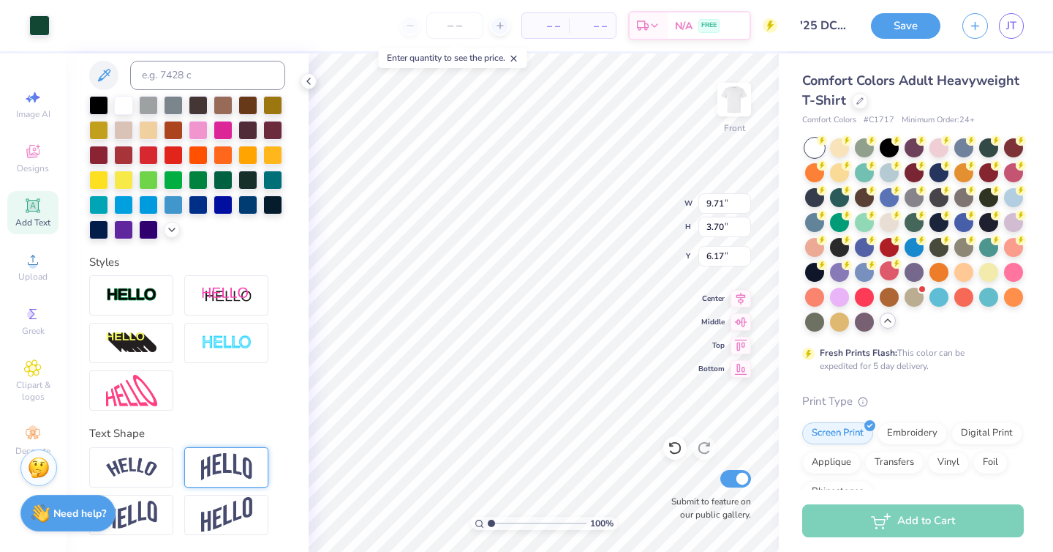
type input "11.18"
type input "4.26"
type input "5.94"
click at [283, 384] on div at bounding box center [187, 342] width 196 height 135
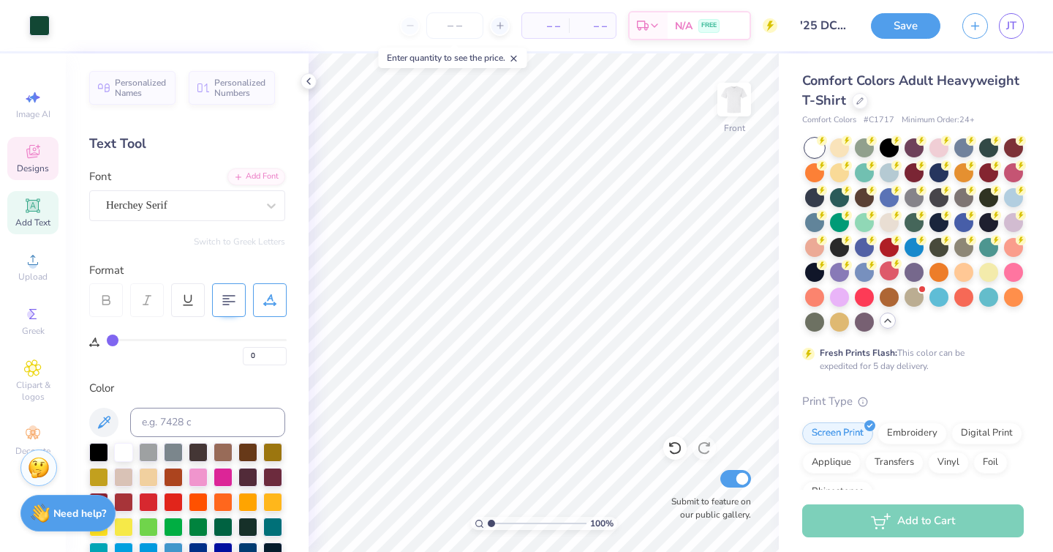
click at [36, 146] on icon at bounding box center [38, 146] width 4 height 4
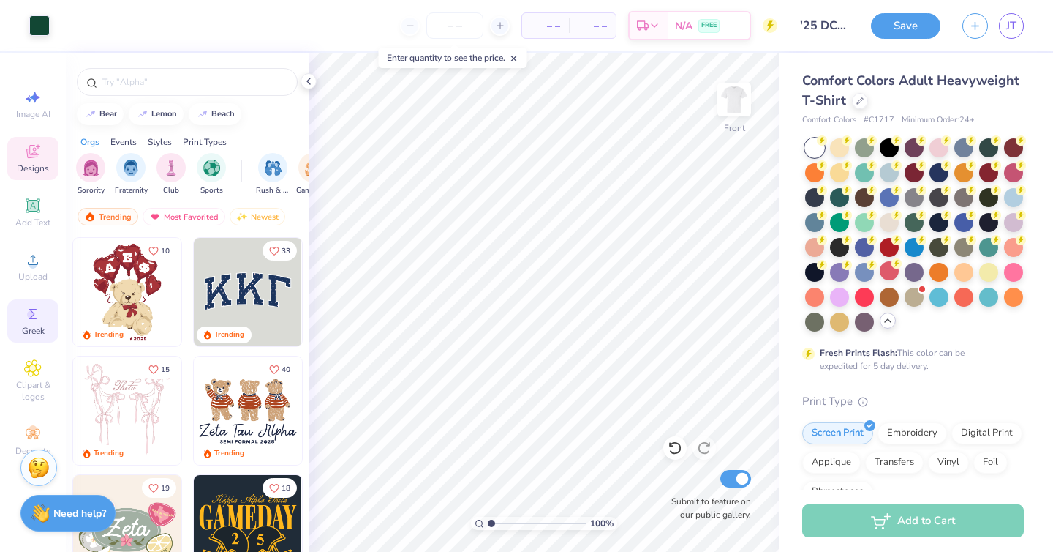
click at [29, 326] on span "Greek" at bounding box center [33, 331] width 23 height 12
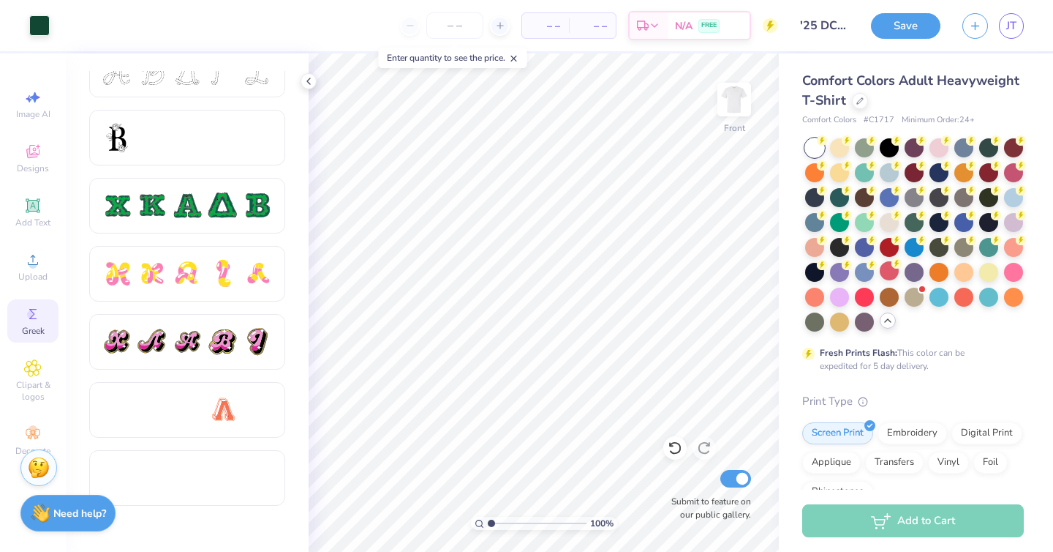
scroll to position [1089, 0]
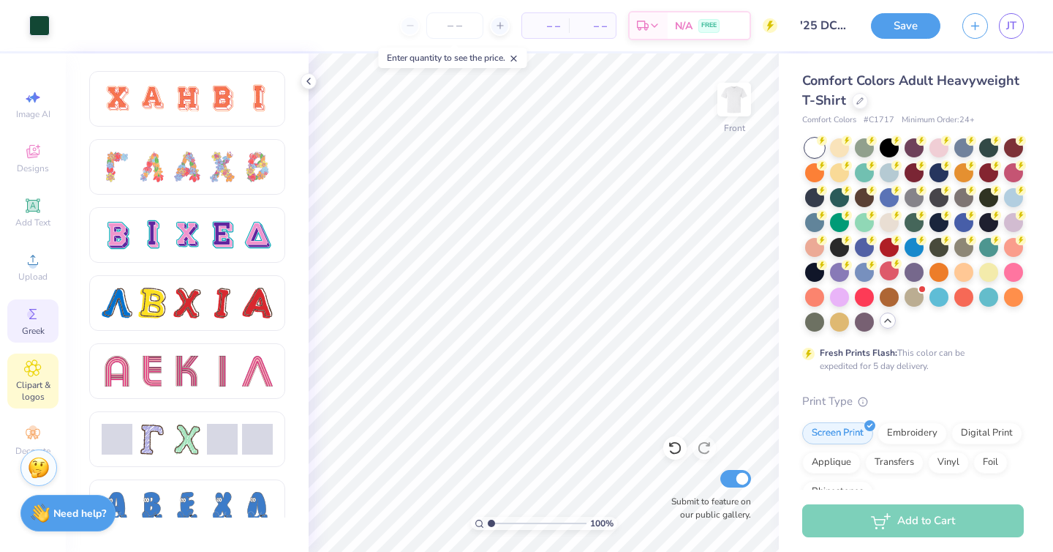
click at [42, 372] on div "Clipart & logos" at bounding box center [32, 380] width 51 height 55
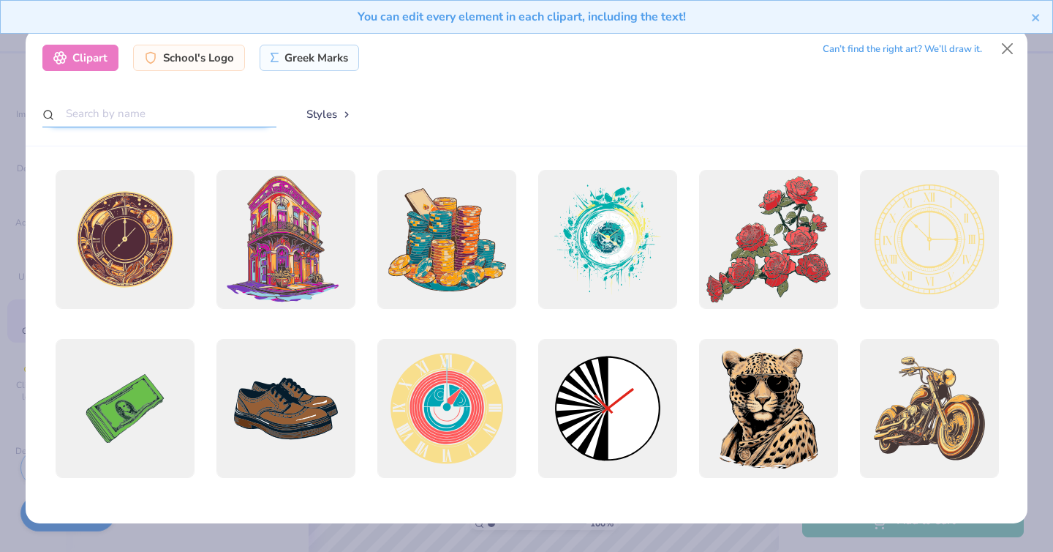
click at [176, 119] on input "text" at bounding box center [159, 113] width 234 height 27
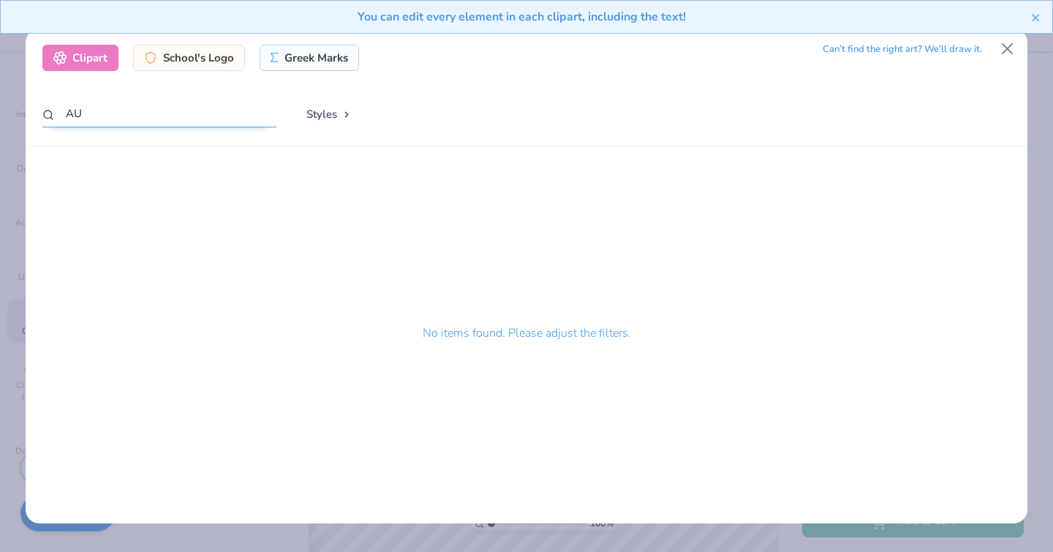
type input "A"
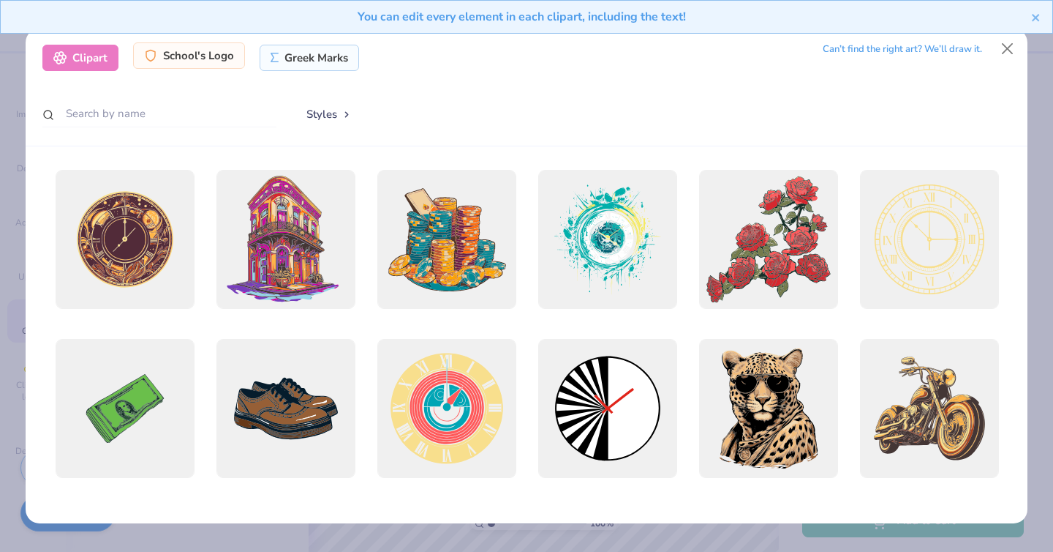
click at [195, 57] on div "School's Logo" at bounding box center [189, 55] width 112 height 26
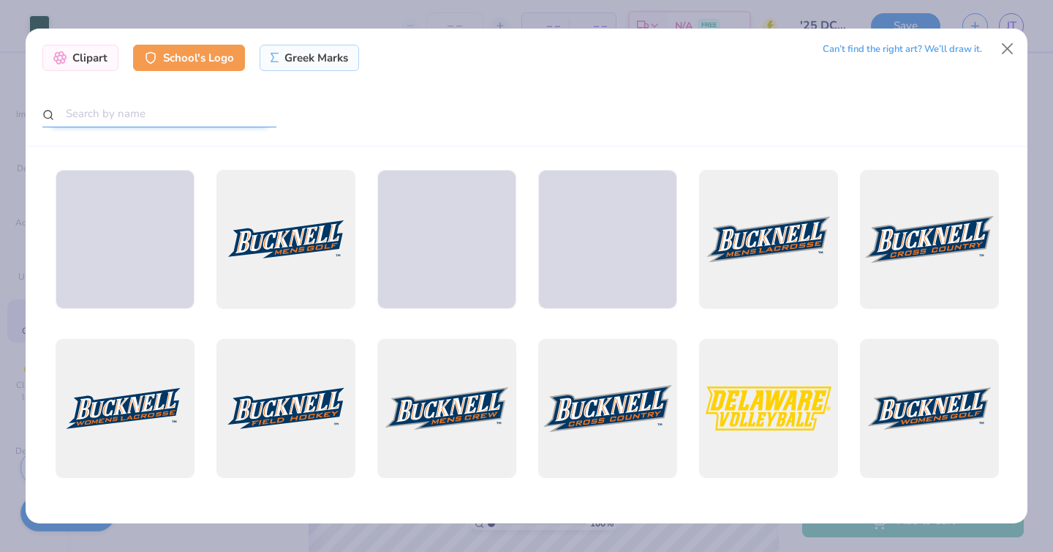
click at [182, 116] on input "text" at bounding box center [159, 113] width 234 height 27
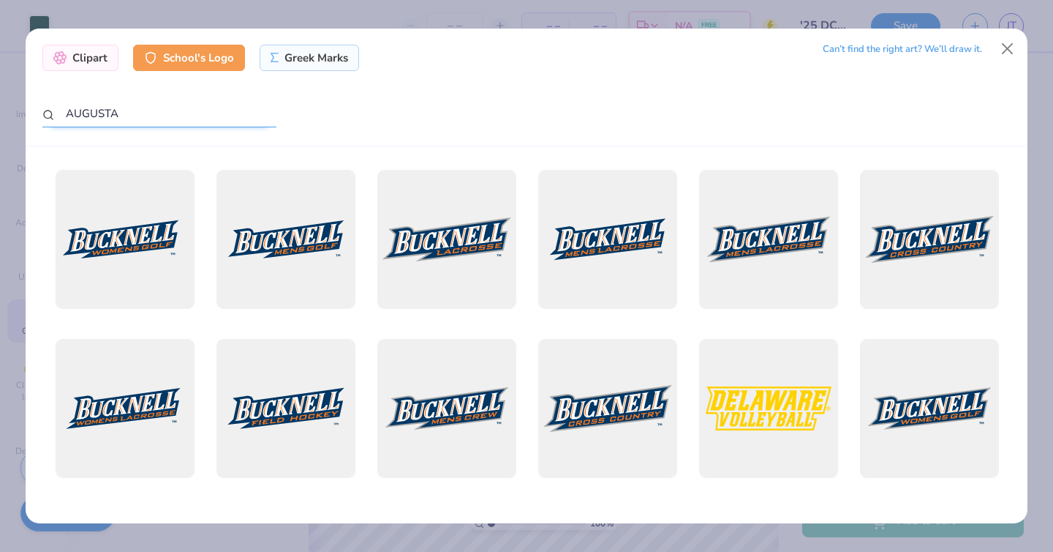
type input "AUGUSTA"
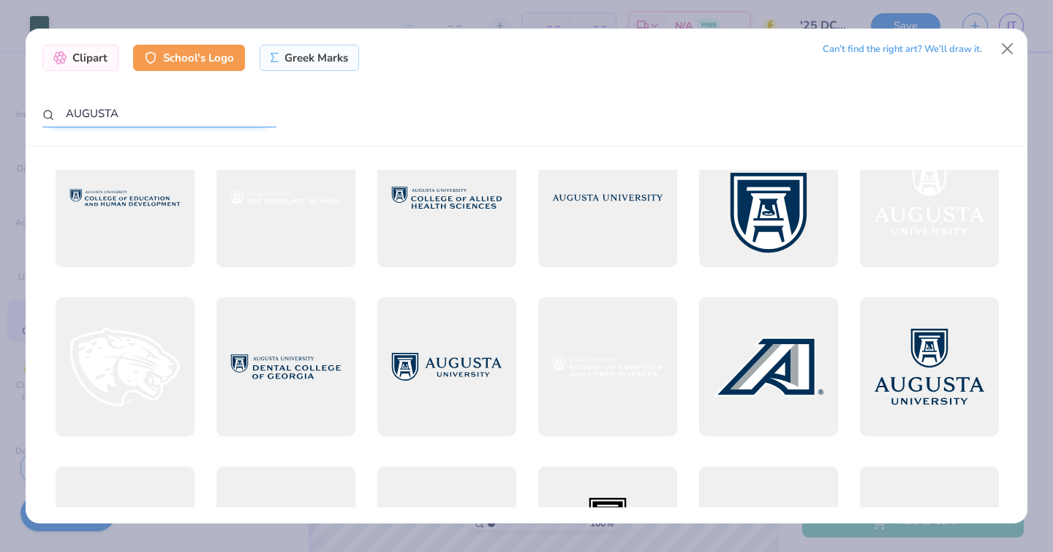
scroll to position [707, 0]
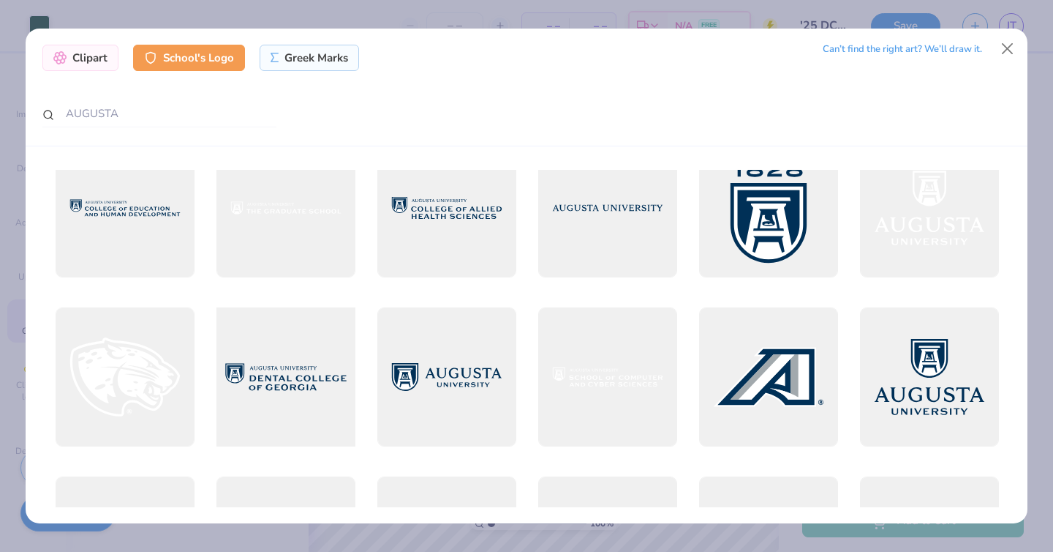
click at [294, 358] on div at bounding box center [285, 377] width 153 height 153
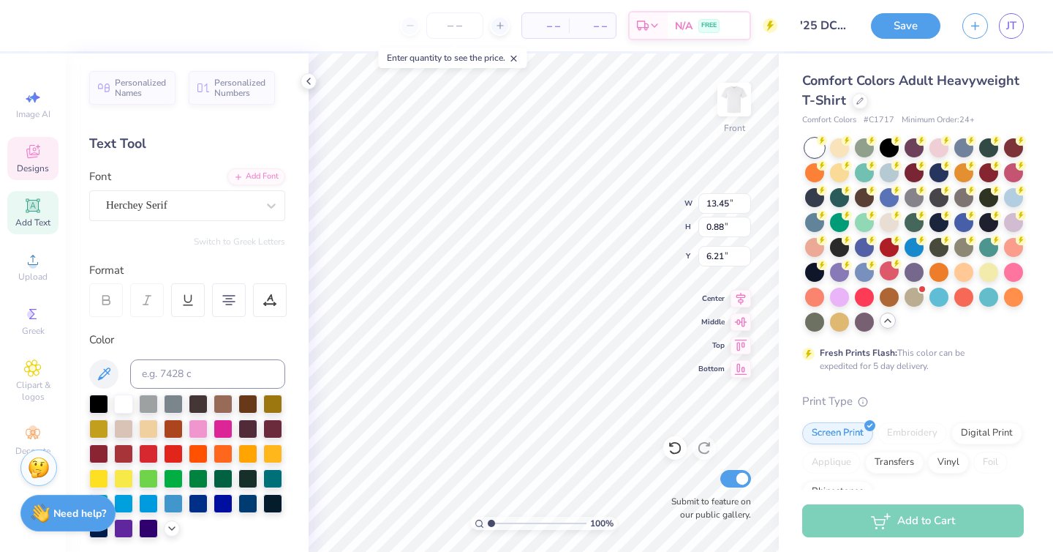
scroll to position [3, 1]
type textarea "[GEOGRAPHIC_DATA][US_STATE]"
type input "10.76"
type input "1.33"
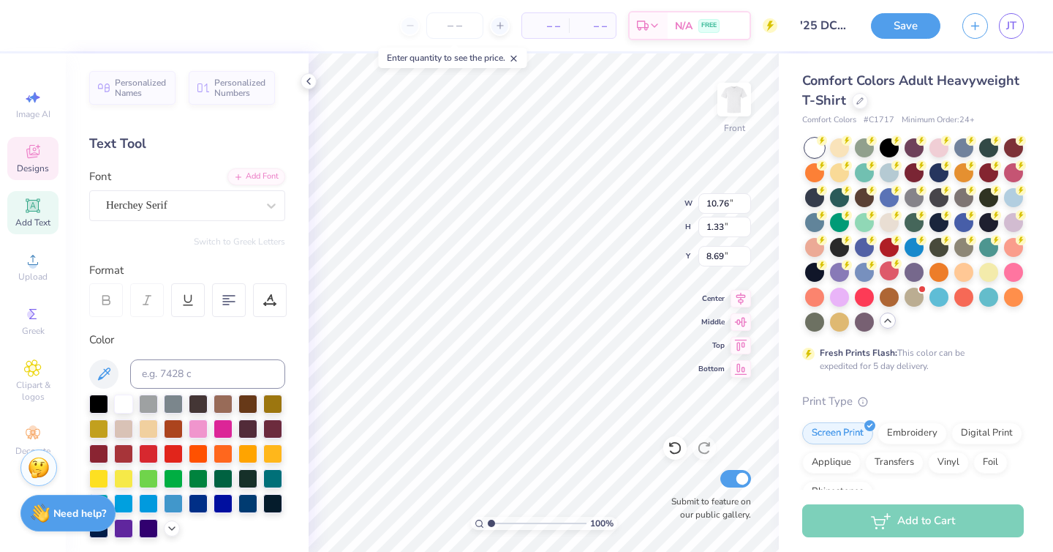
type input "8.69"
type input "3.25"
type input "3.67"
type input "0.43"
type input "7.98"
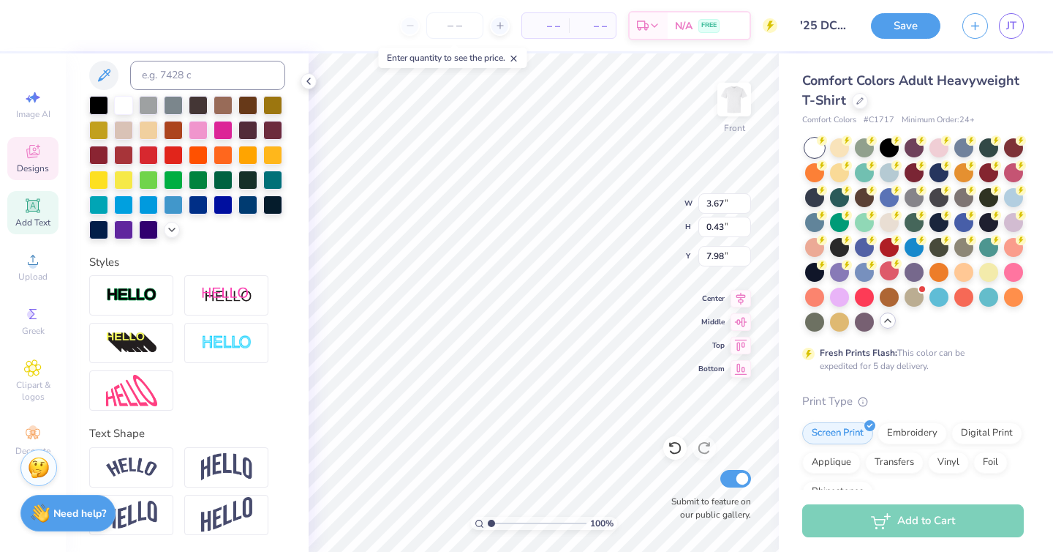
scroll to position [0, 0]
type input "10.76"
type input "1.33"
type input "8.69"
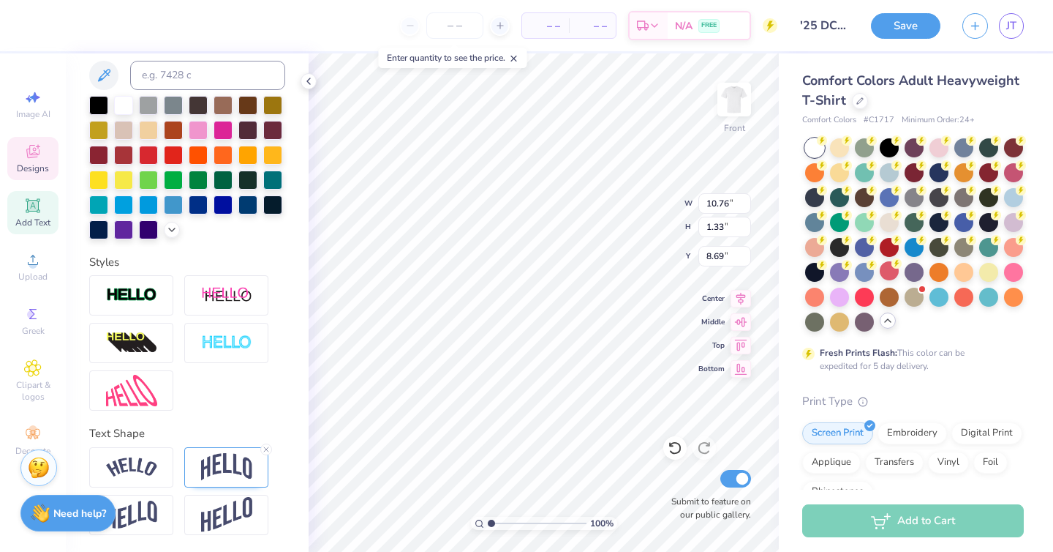
paste textarea "E S T . 1 9 6 9"
type textarea "E S T . 1 9 6 9"
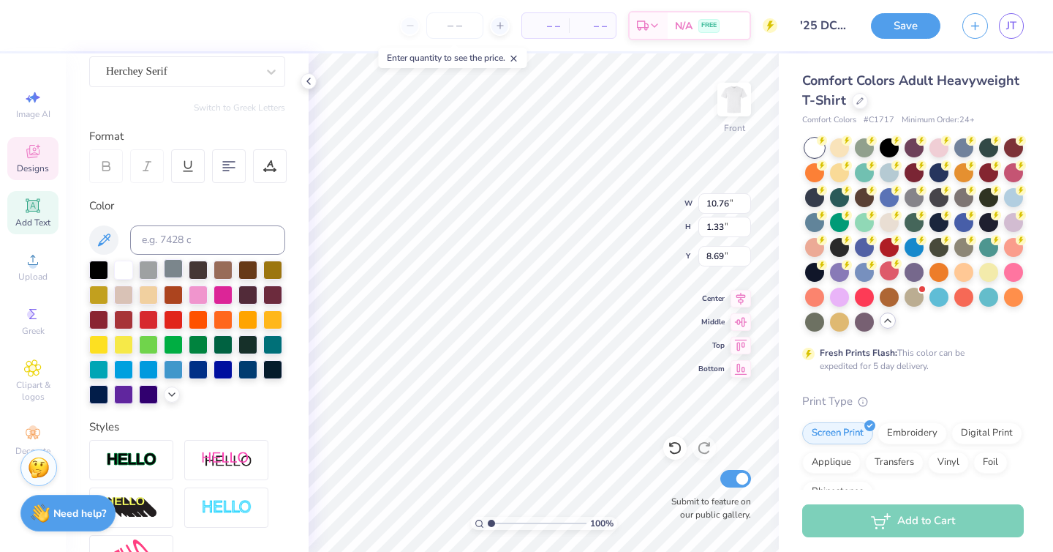
scroll to position [0, 0]
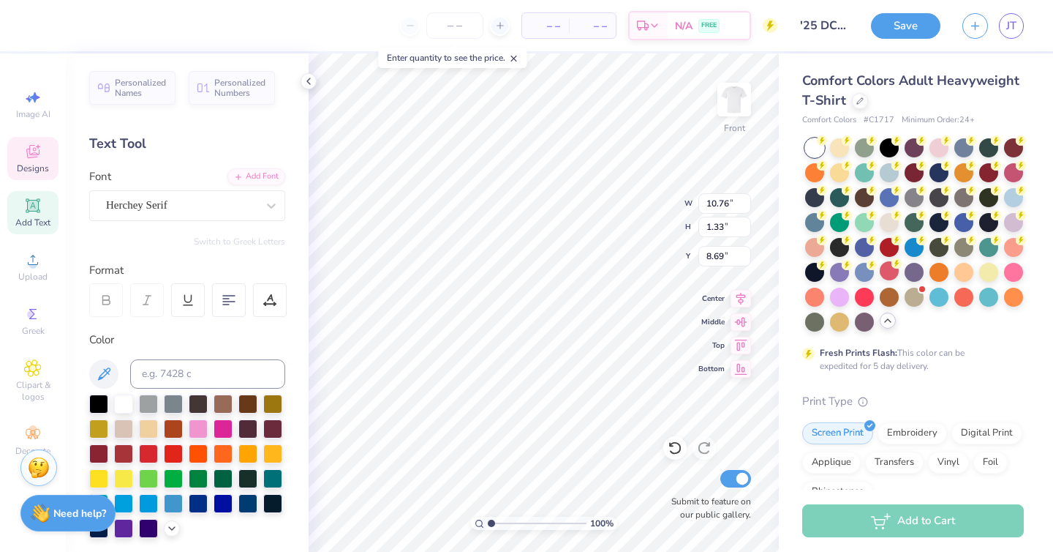
click at [37, 179] on div "Designs" at bounding box center [32, 158] width 51 height 43
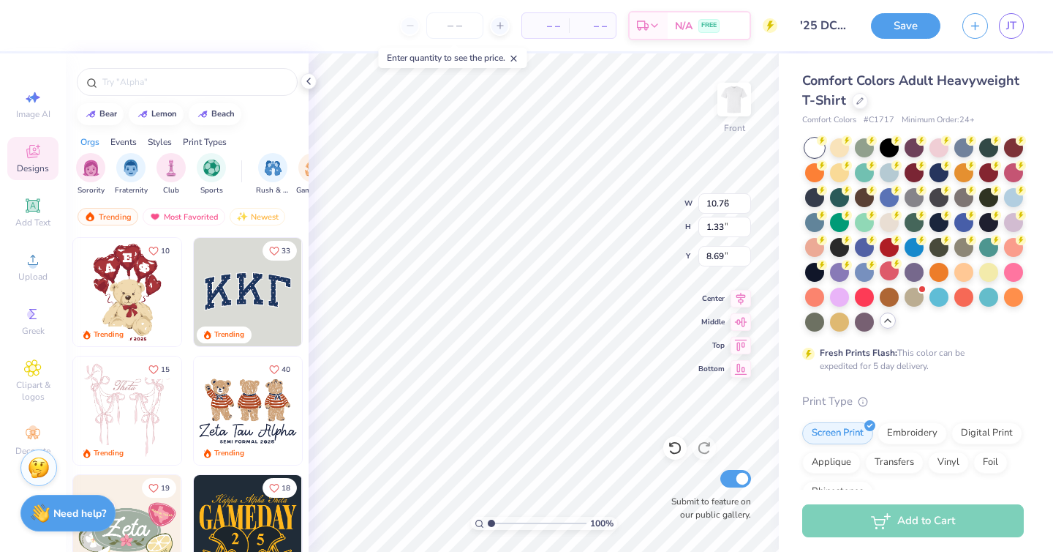
type input "6.25"
type input "1.09"
type input "8.80"
click at [121, 84] on input "text" at bounding box center [194, 82] width 187 height 15
type input "LINE"
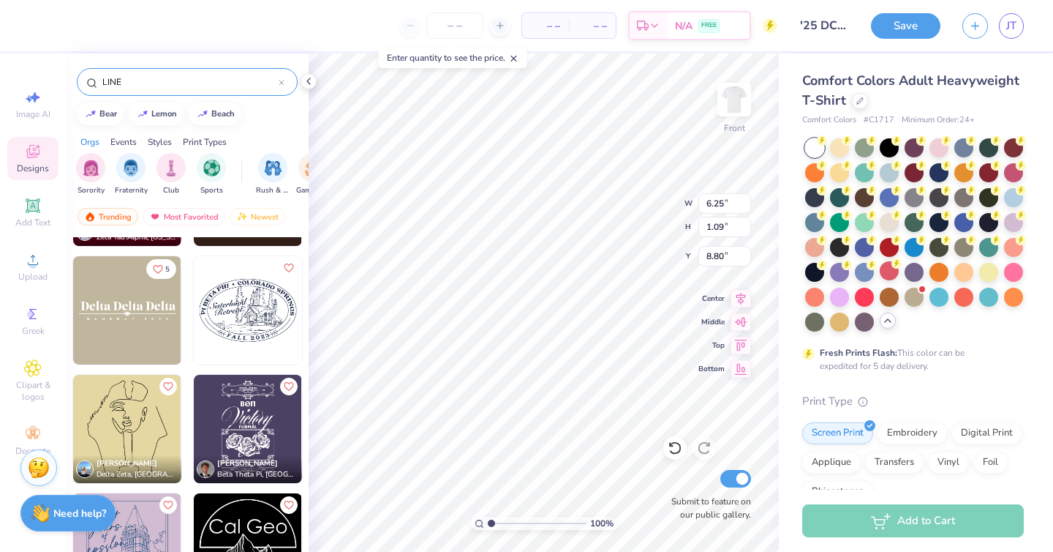
scroll to position [7092, 0]
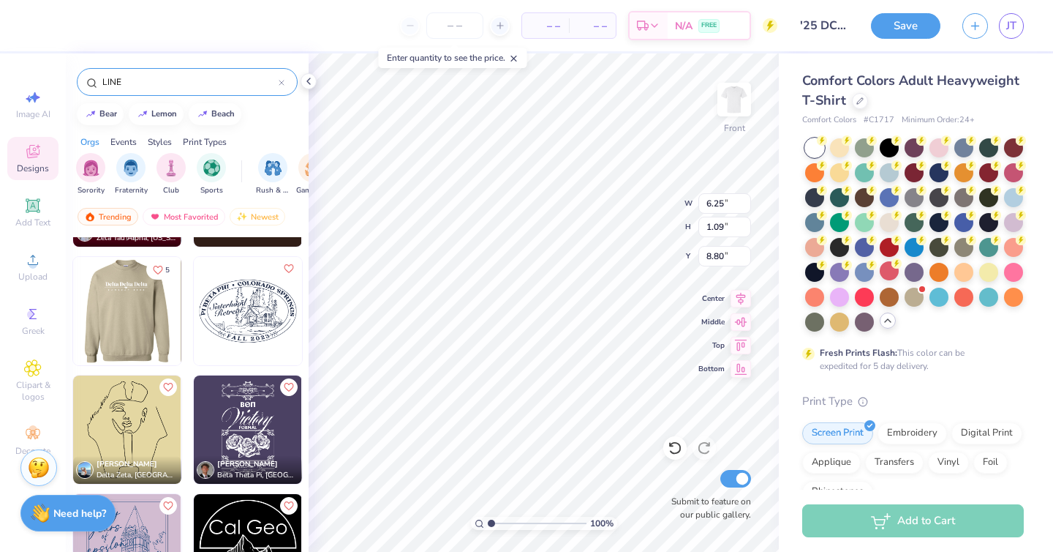
click at [149, 314] on img at bounding box center [126, 311] width 108 height 108
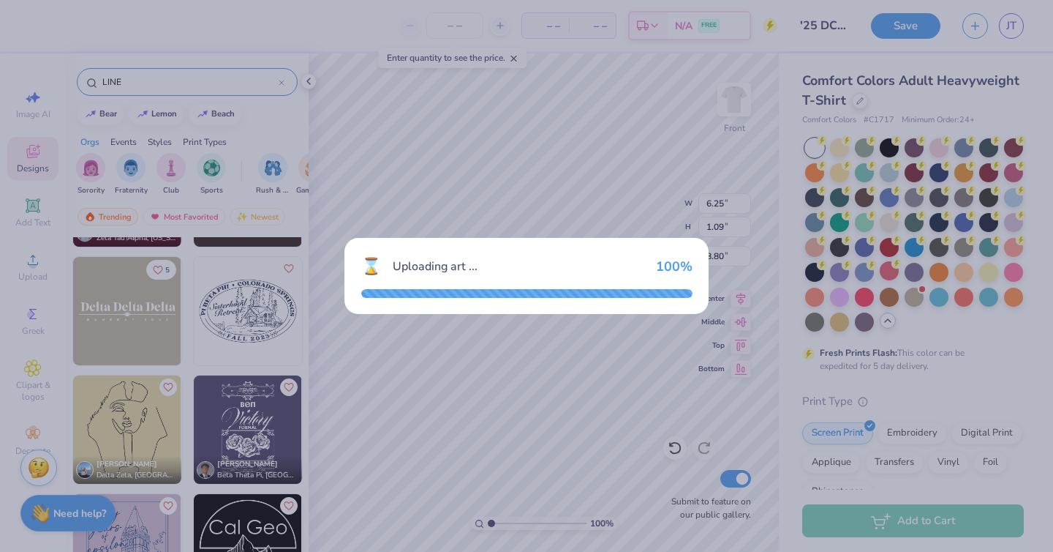
type input "11.58"
type input "2.29"
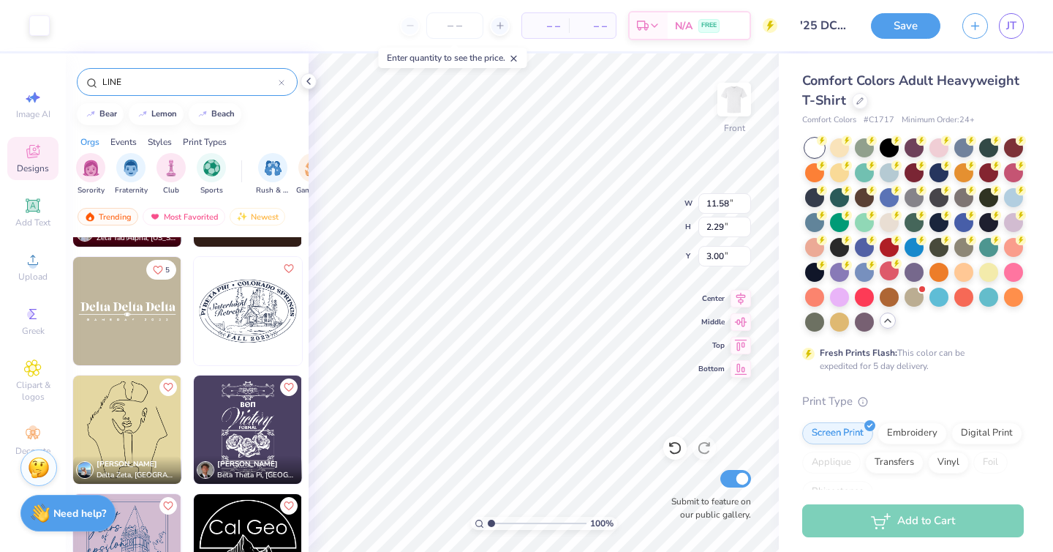
type input "16.54"
click at [37, 204] on icon at bounding box center [32, 205] width 11 height 11
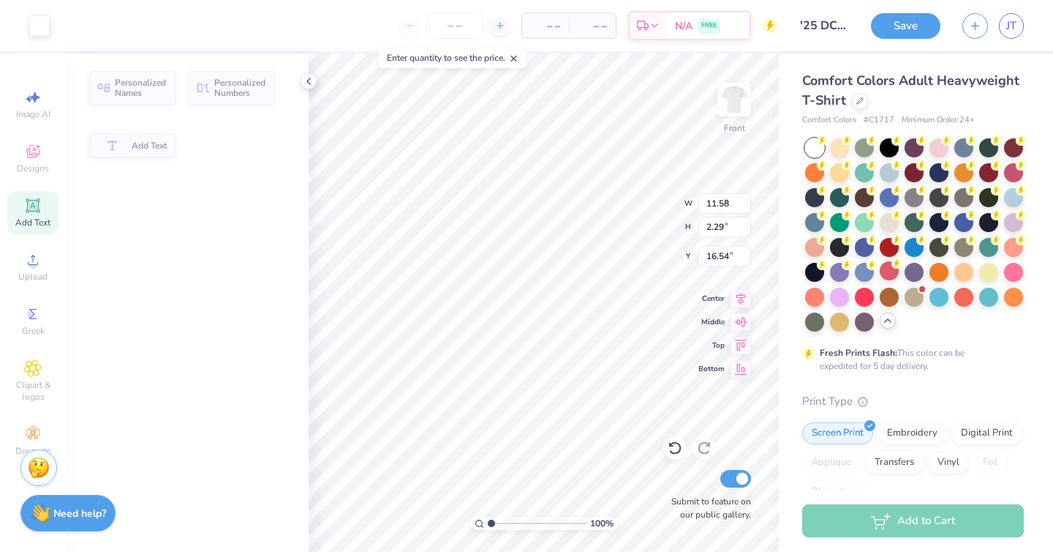
type input "5.69"
type input "1.65"
type input "12.93"
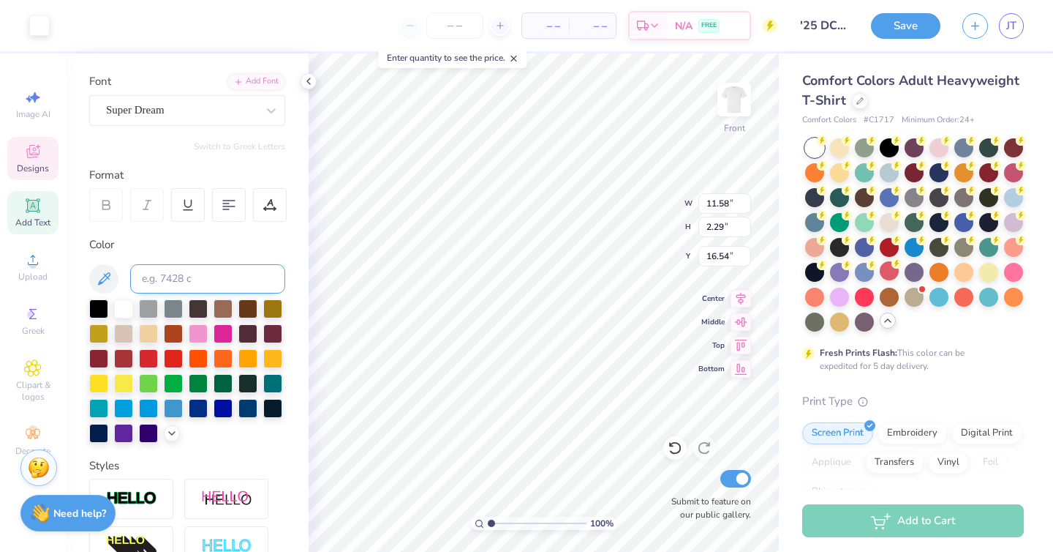
scroll to position [98, 0]
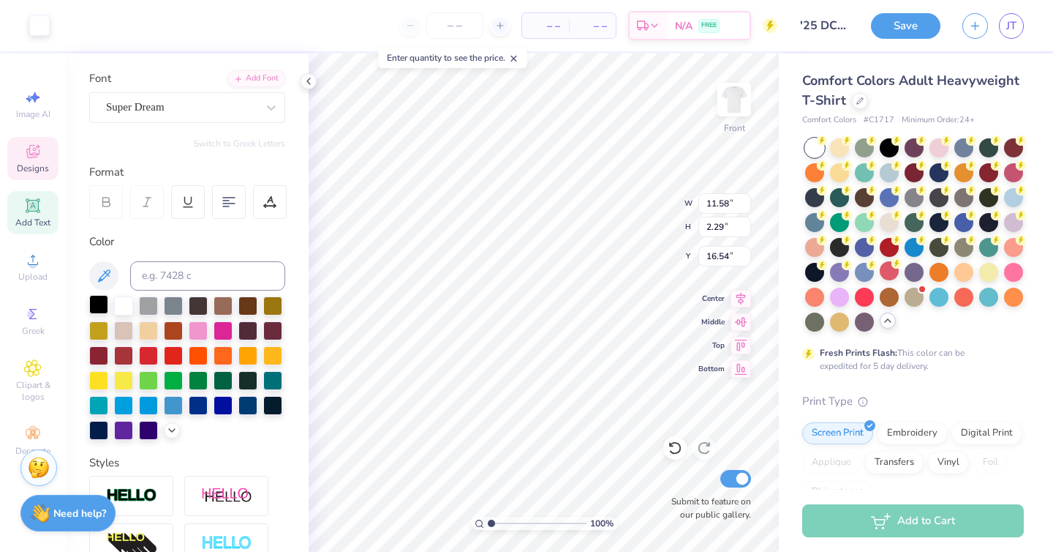
click at [102, 303] on div at bounding box center [98, 304] width 19 height 19
type input "11.34"
type input "1.14"
type input "16.55"
click at [99, 302] on div at bounding box center [98, 304] width 19 height 19
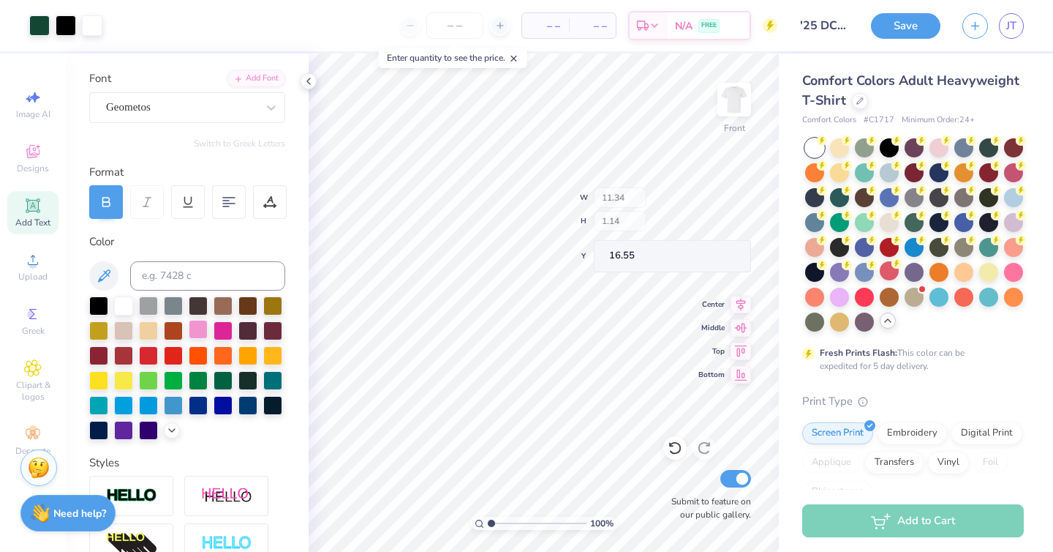
type input "9.65"
type input "0.27"
type input "18.58"
click at [96, 308] on div at bounding box center [98, 304] width 19 height 19
click at [101, 305] on div at bounding box center [98, 304] width 19 height 19
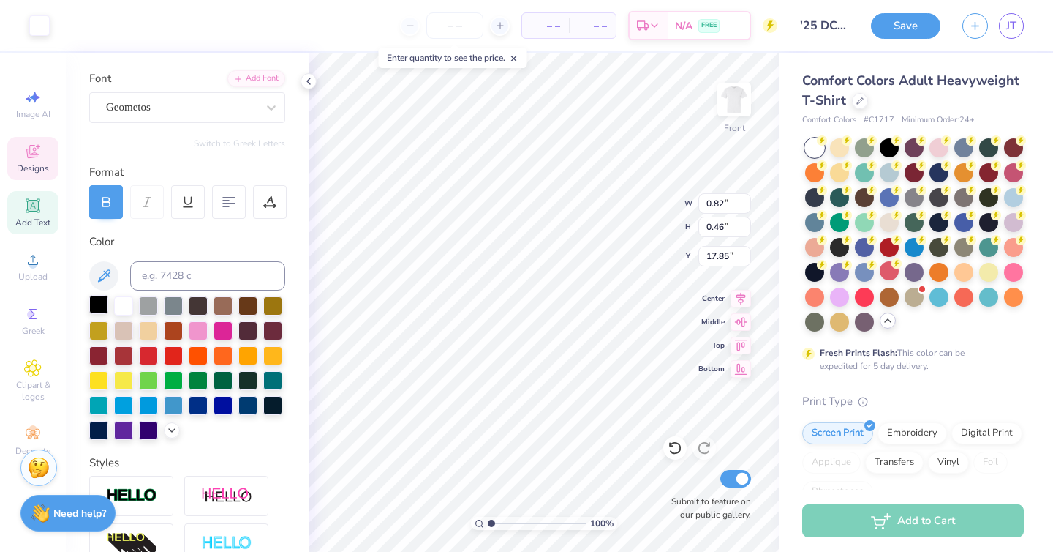
click at [101, 312] on div at bounding box center [98, 304] width 19 height 19
type input "11.58"
type input "0.06"
type input "18.05"
click at [86, 301] on div "Personalized Names Personalized Numbers Text Tool Add Font Font Geometos Switch…" at bounding box center [187, 302] width 243 height 498
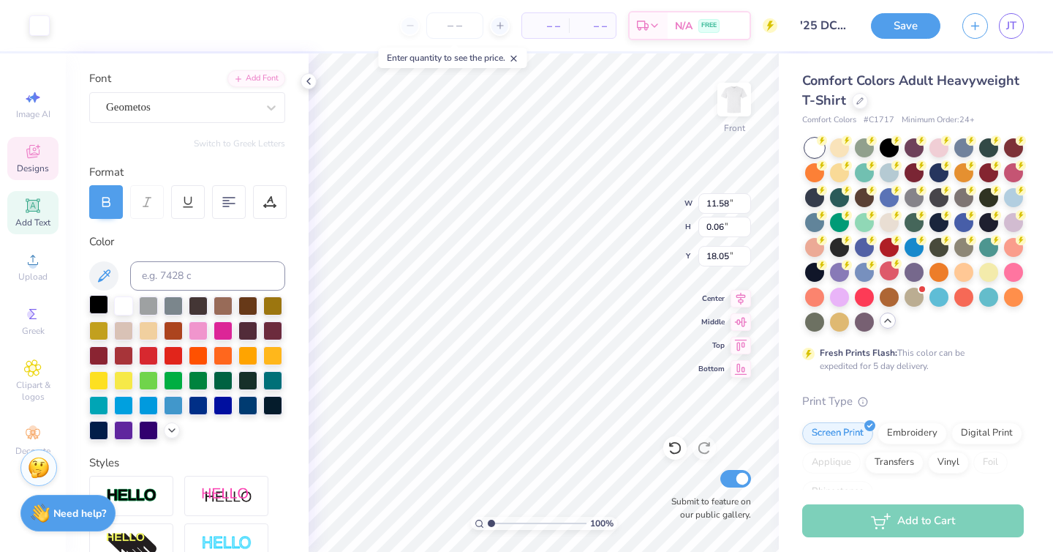
click at [102, 303] on div at bounding box center [98, 304] width 19 height 19
click at [268, 405] on div at bounding box center [272, 403] width 19 height 19
